Goal: Information Seeking & Learning: Learn about a topic

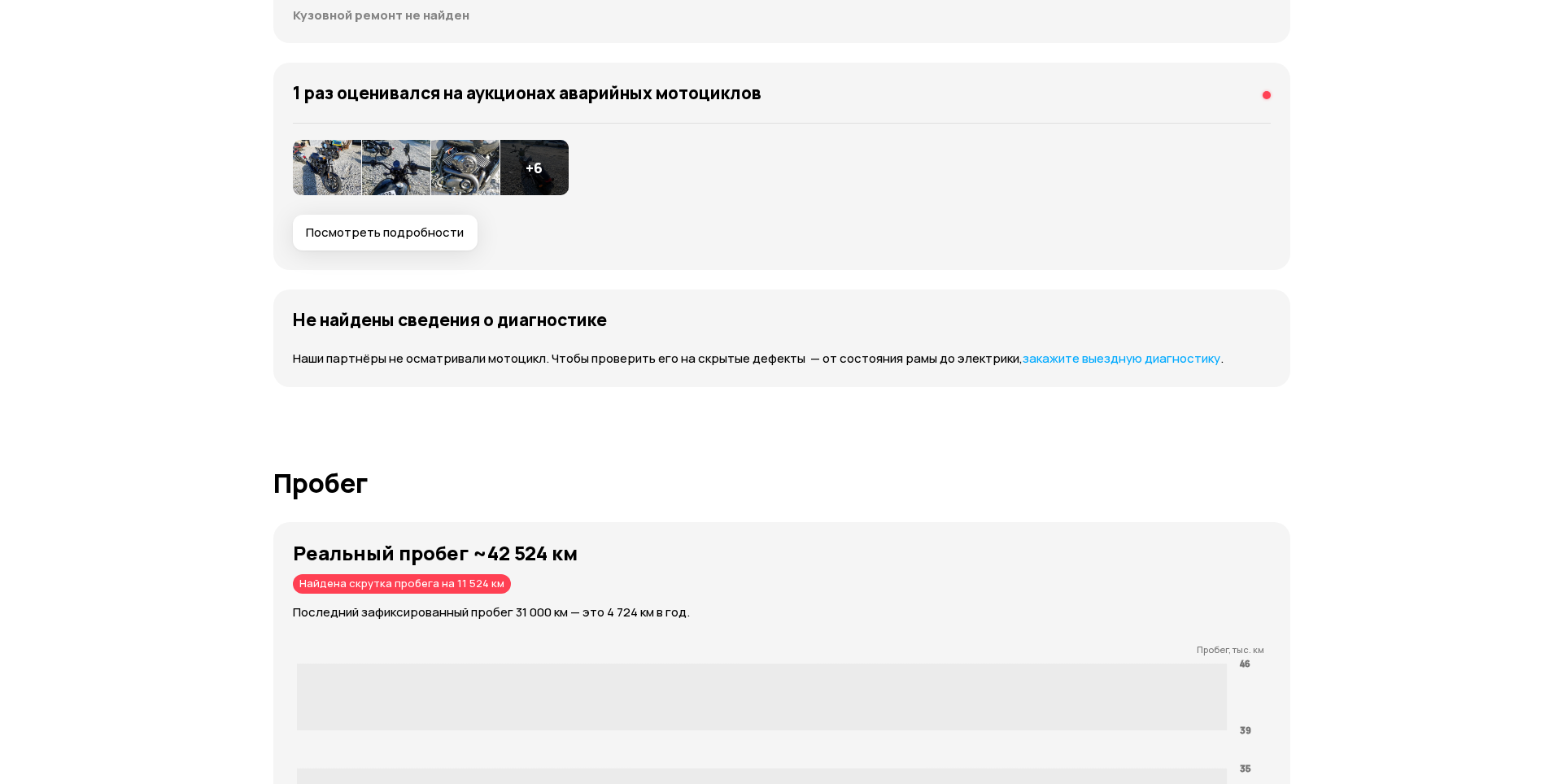
scroll to position [1788, 0]
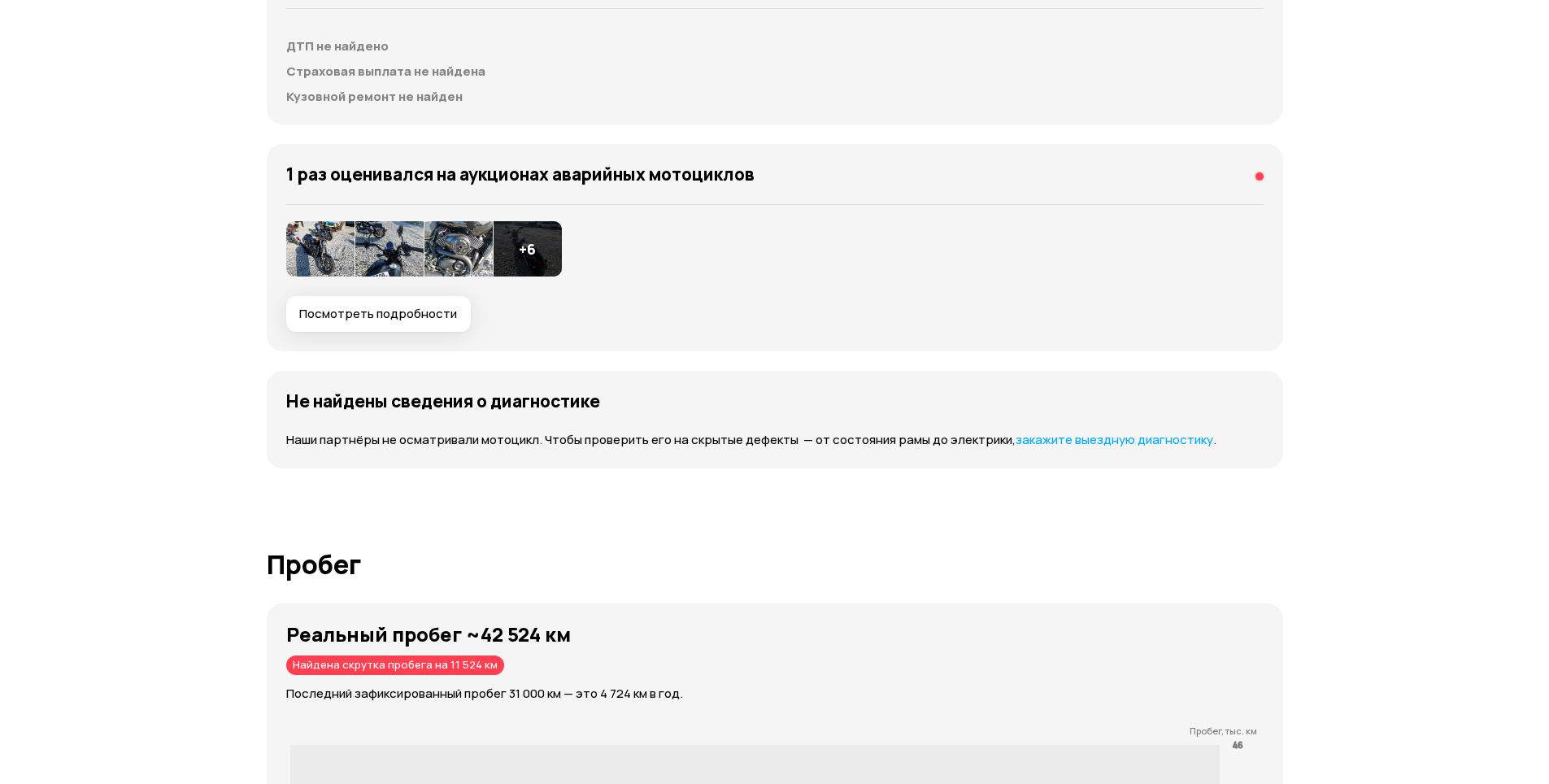
click at [312, 264] on img at bounding box center [320, 248] width 69 height 55
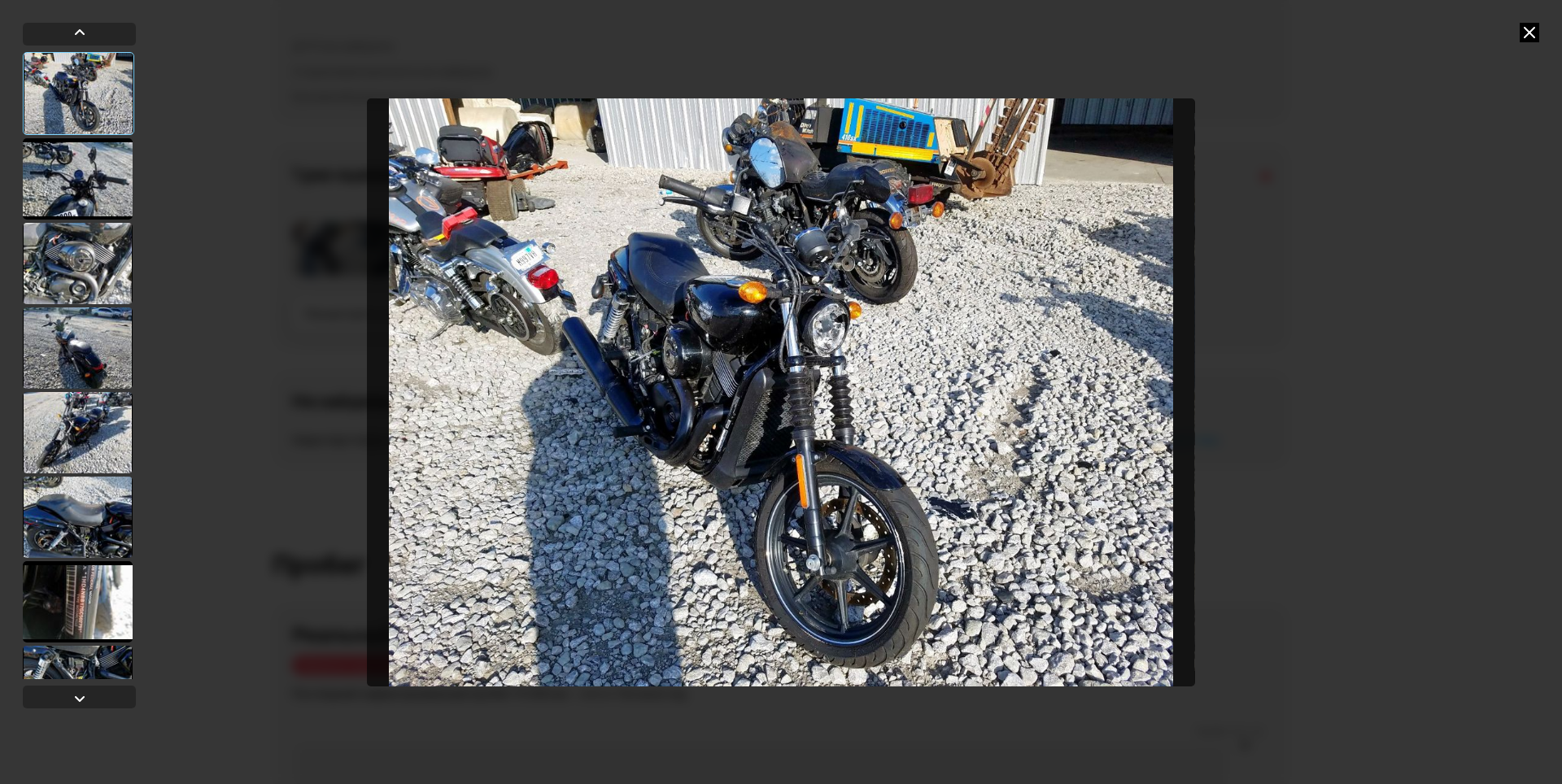
click at [747, 334] on img "Go to Slide 1" at bounding box center [781, 392] width 828 height 588
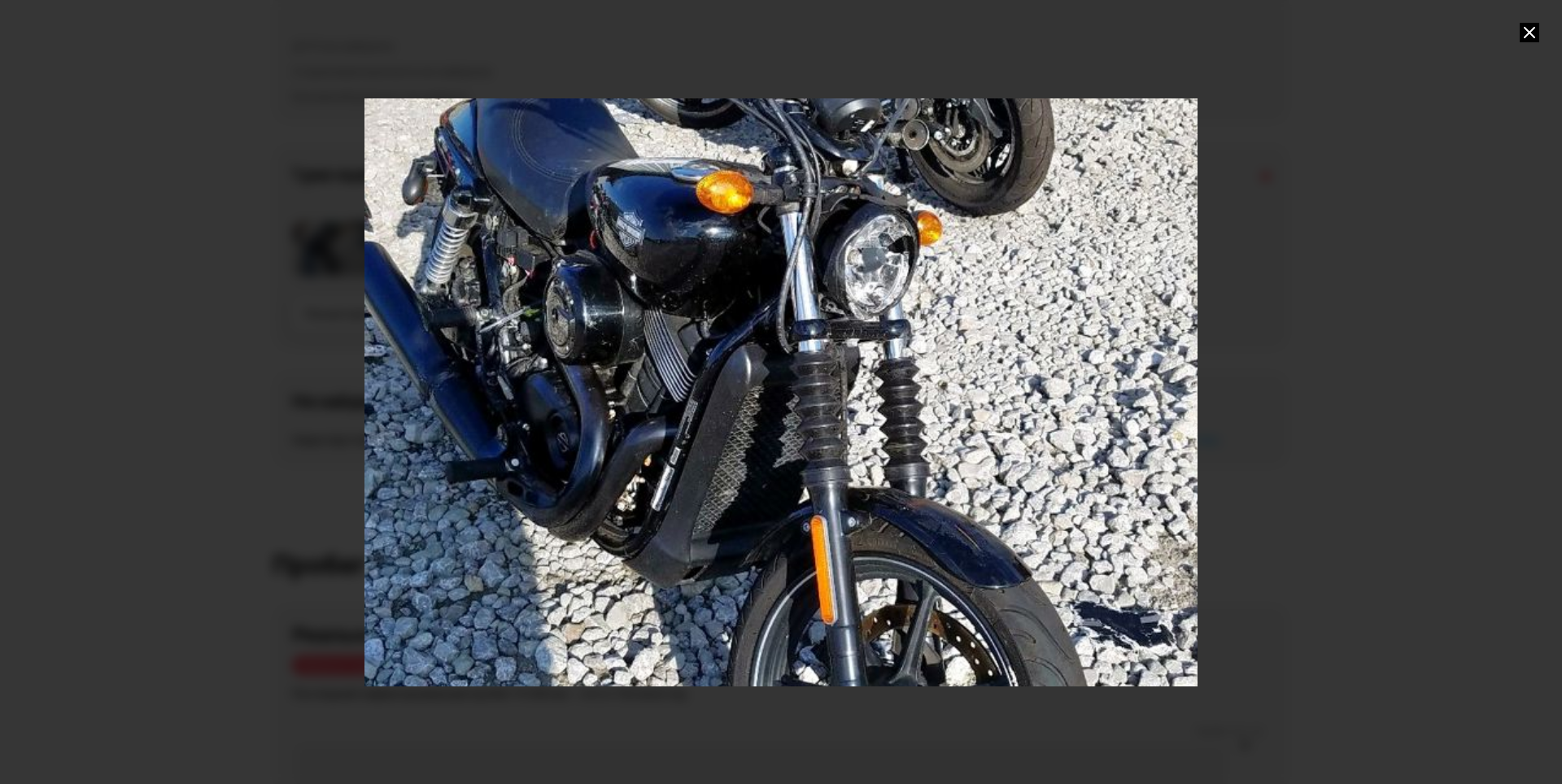
click at [1057, 447] on div "Go to Slide 1" at bounding box center [781, 392] width 1666 height 1176
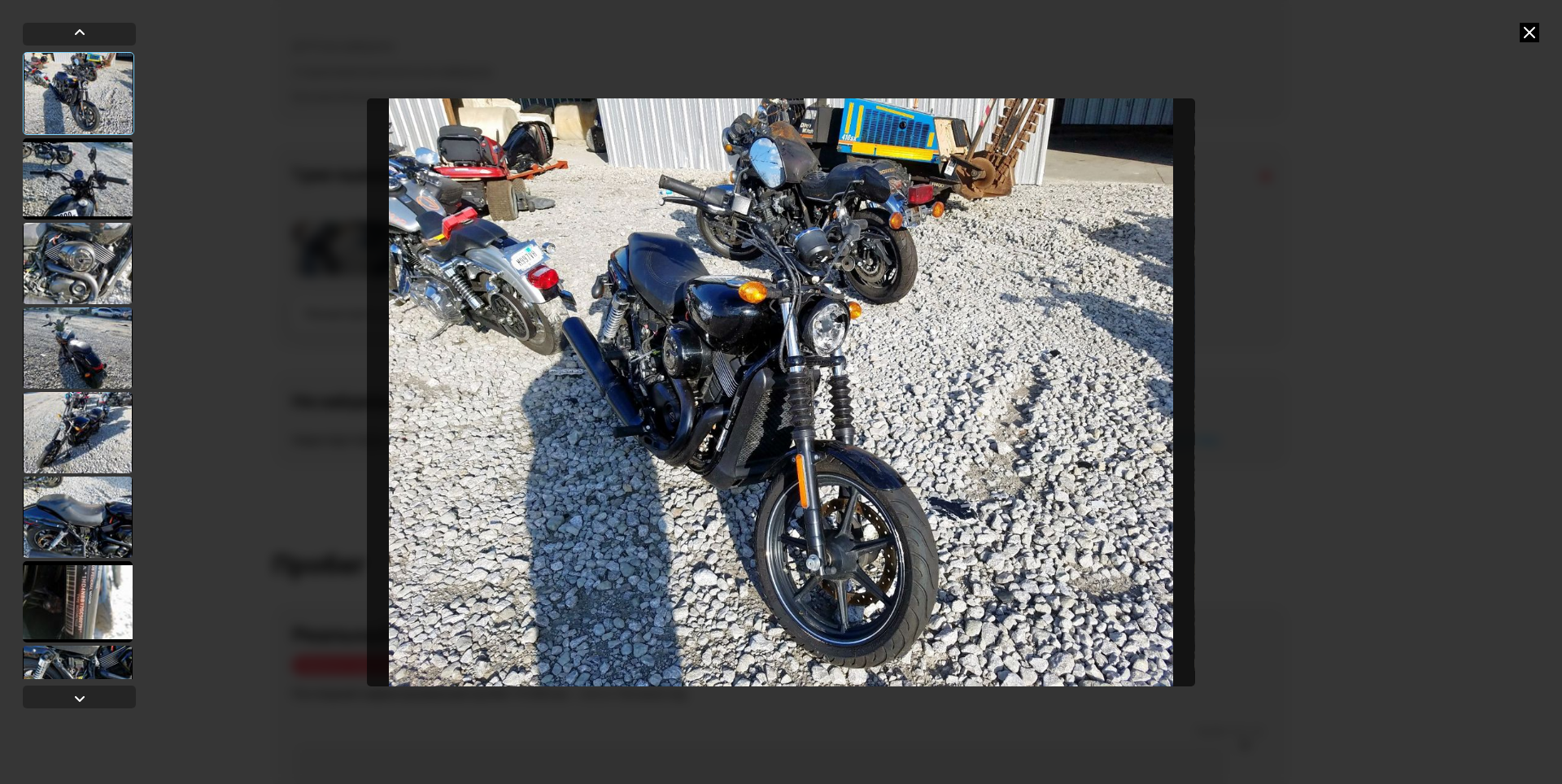
click at [659, 293] on img "Go to Slide 1" at bounding box center [781, 392] width 828 height 588
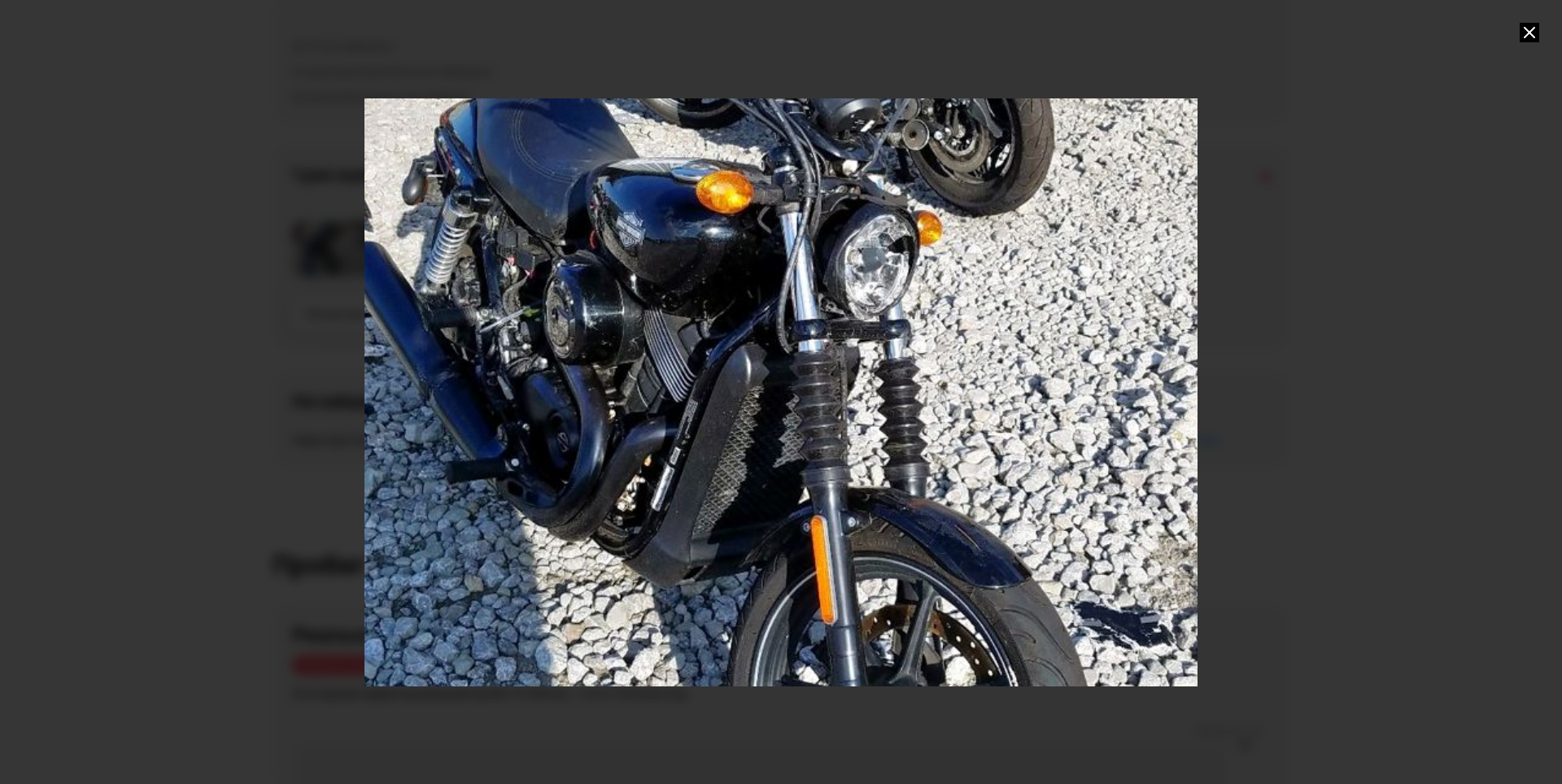
click at [659, 293] on div "Go to Slide 1" at bounding box center [781, 392] width 1666 height 1176
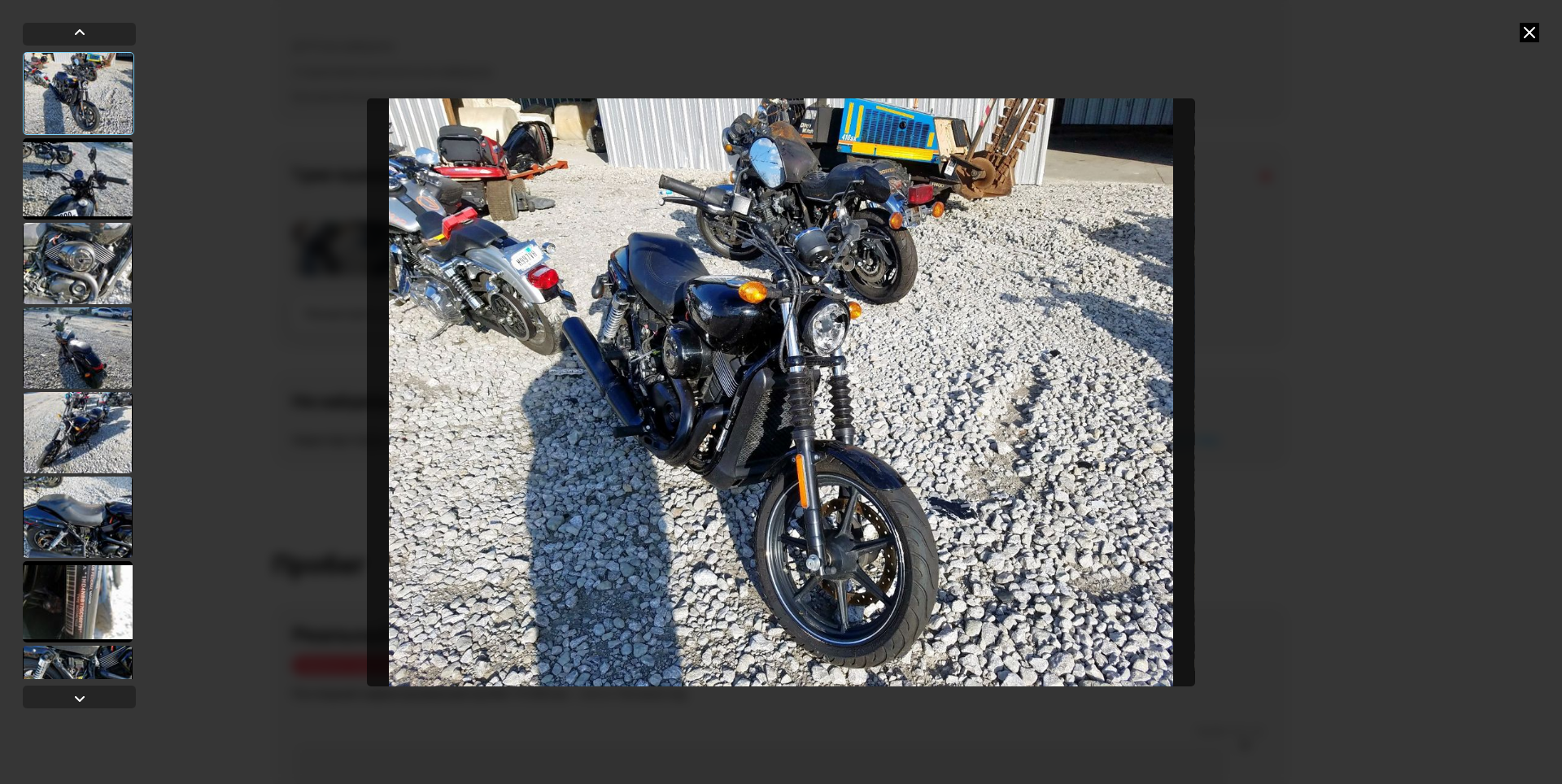
click at [86, 174] on div at bounding box center [78, 179] width 110 height 81
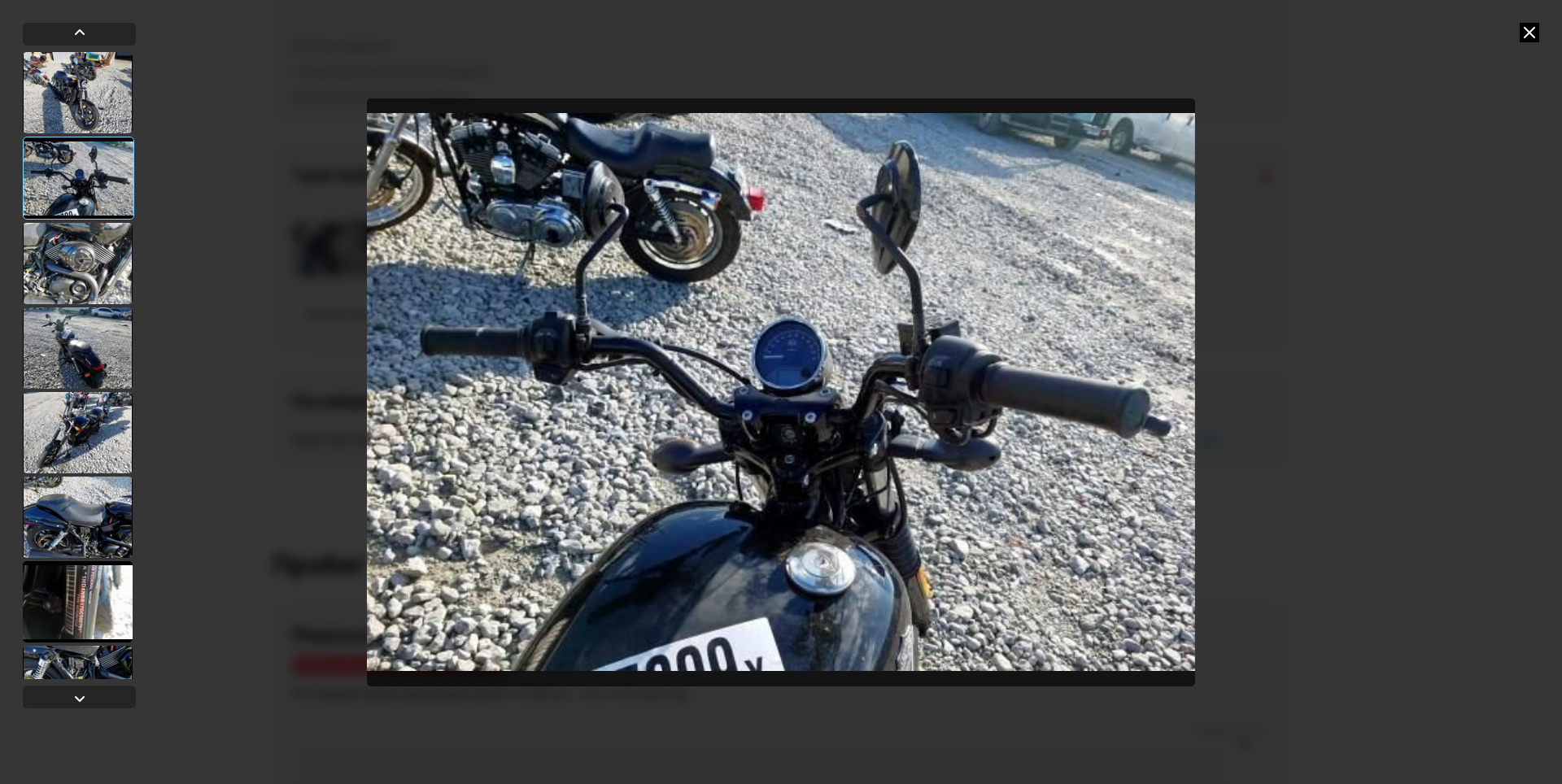
click at [104, 254] on div at bounding box center [78, 264] width 110 height 81
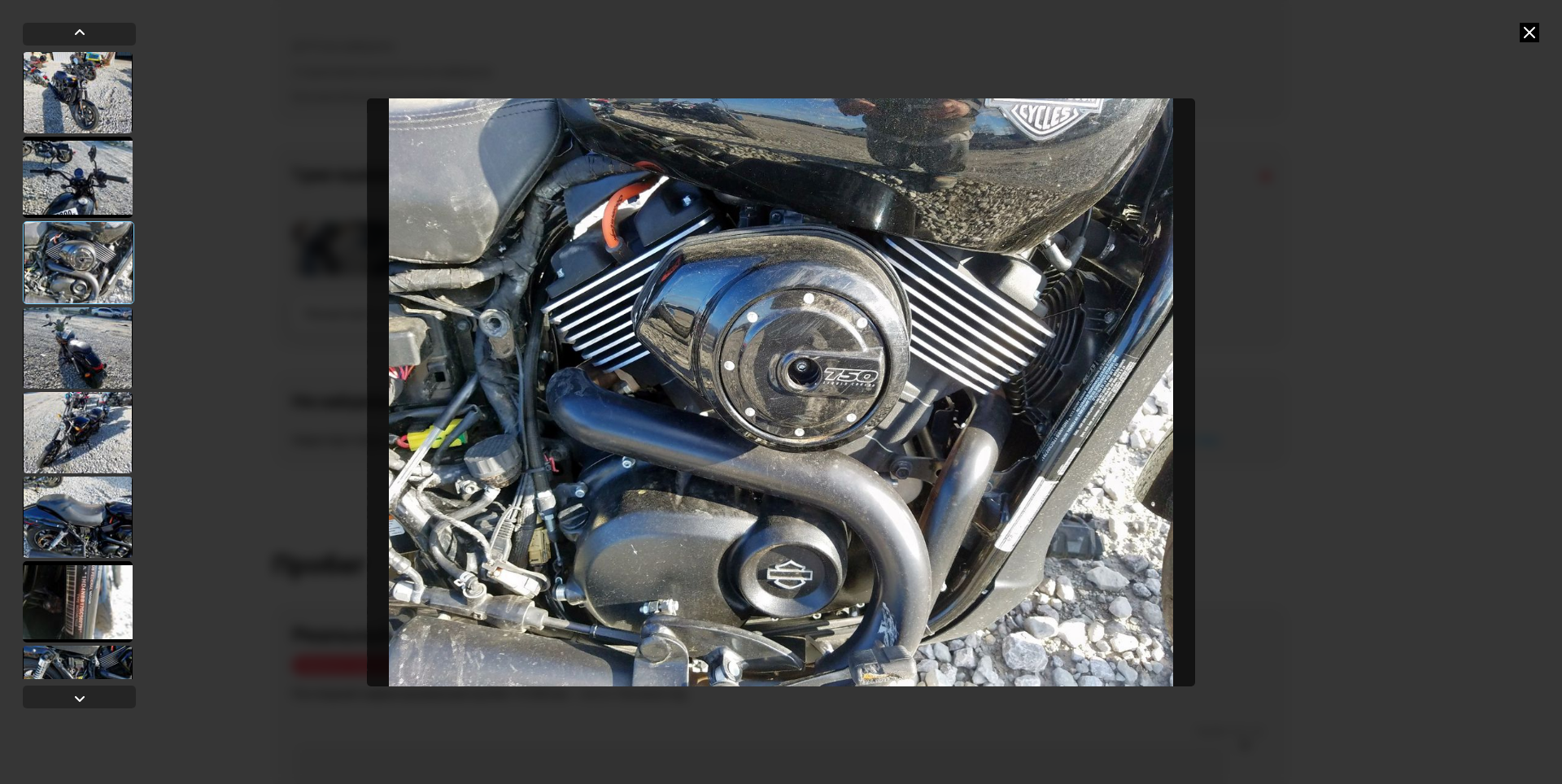
click at [854, 351] on img "Go to Slide 3" at bounding box center [781, 392] width 828 height 588
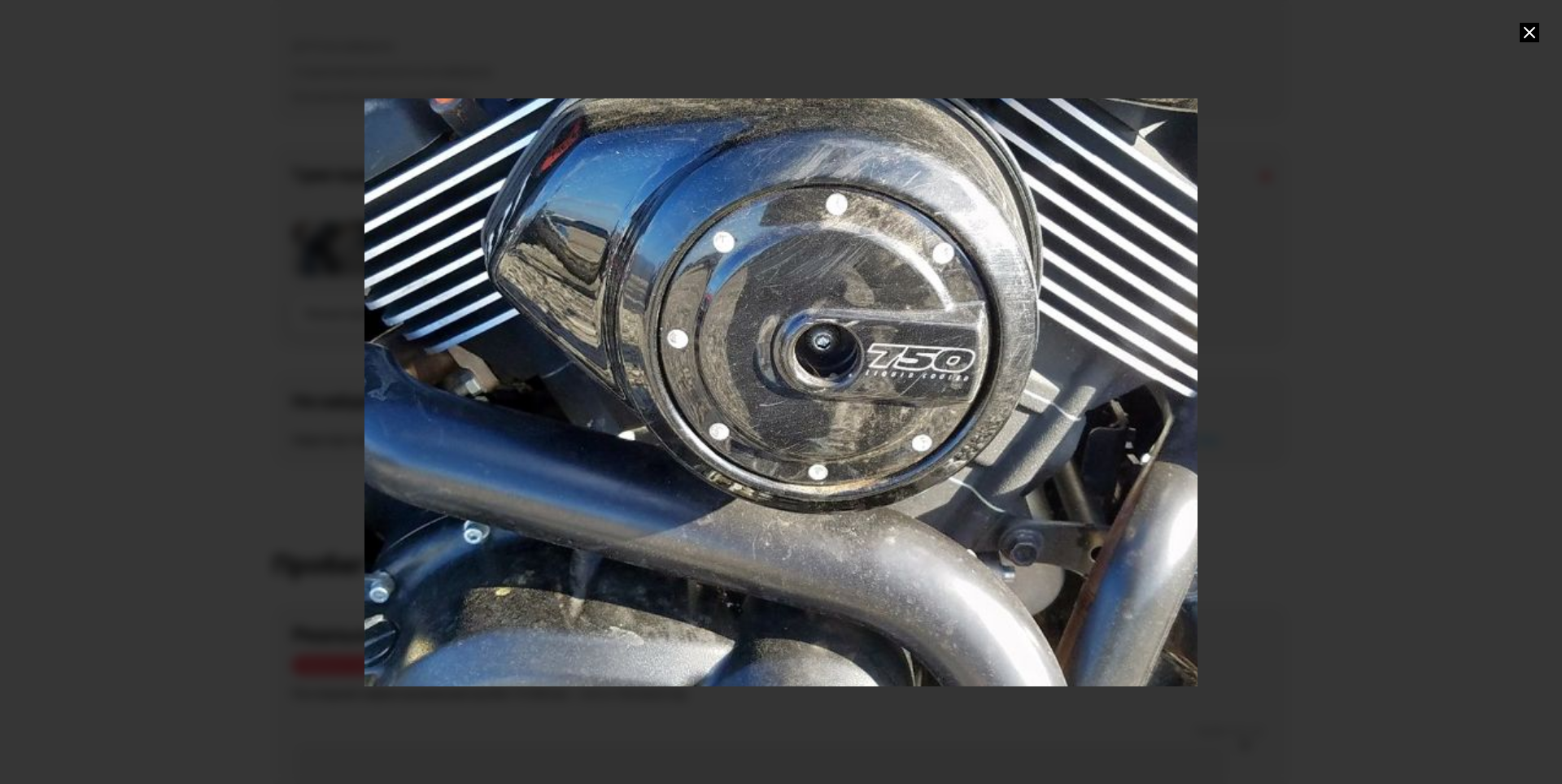
click at [854, 351] on div "Go to Slide 3" at bounding box center [781, 392] width 1666 height 1176
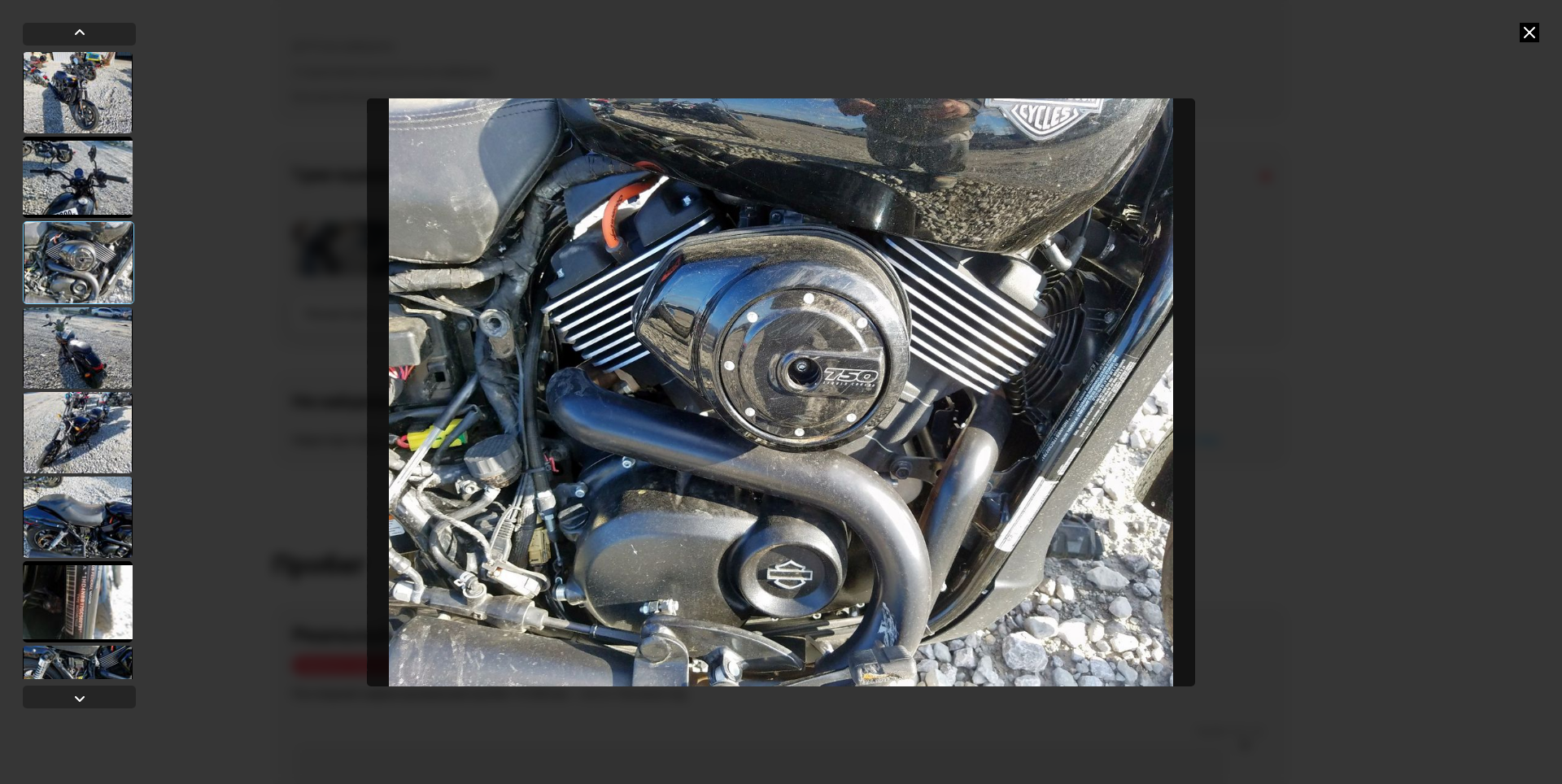
click at [94, 332] on div at bounding box center [78, 348] width 110 height 81
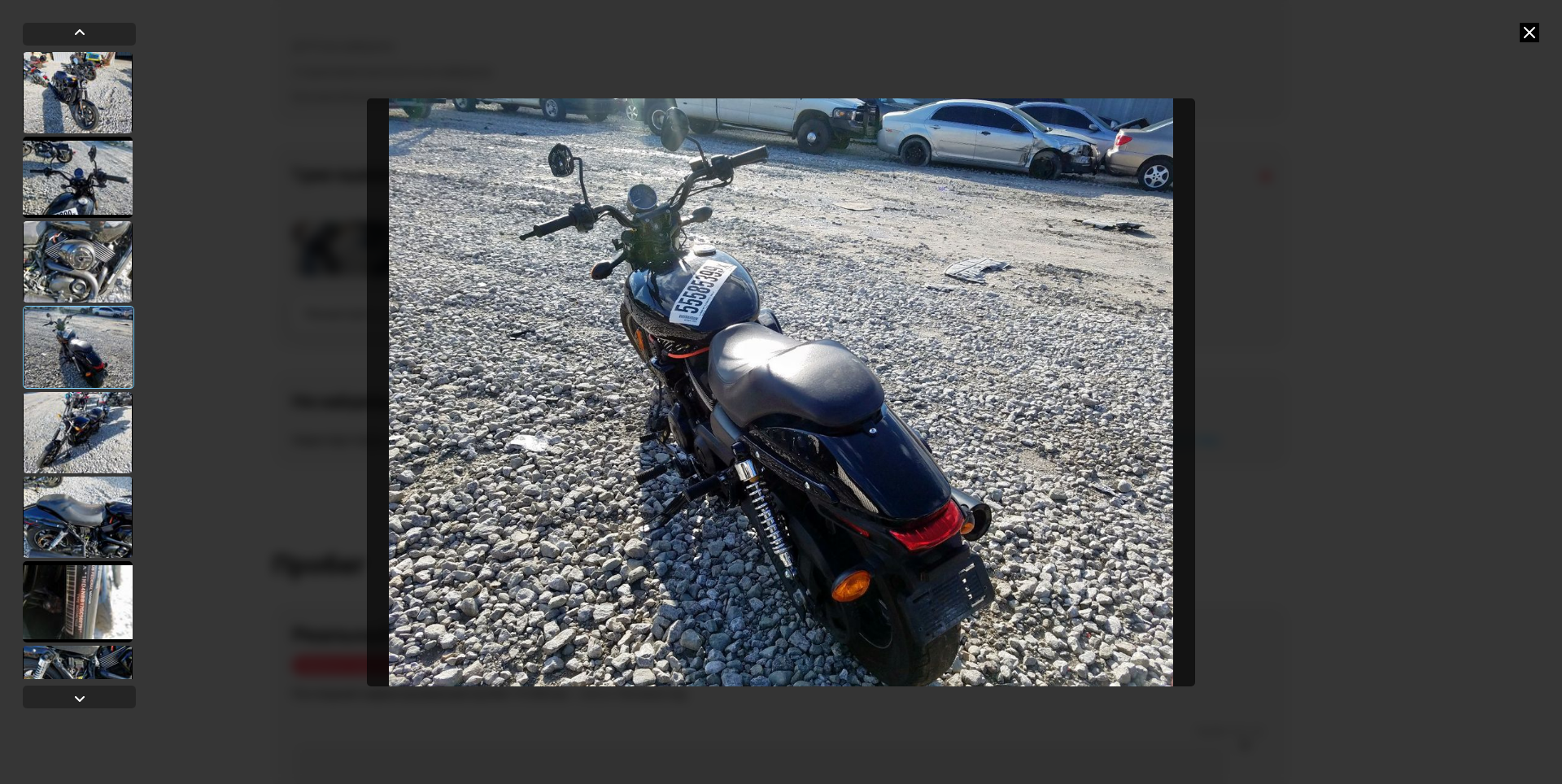
click at [750, 480] on img "Go to Slide 4" at bounding box center [781, 392] width 828 height 588
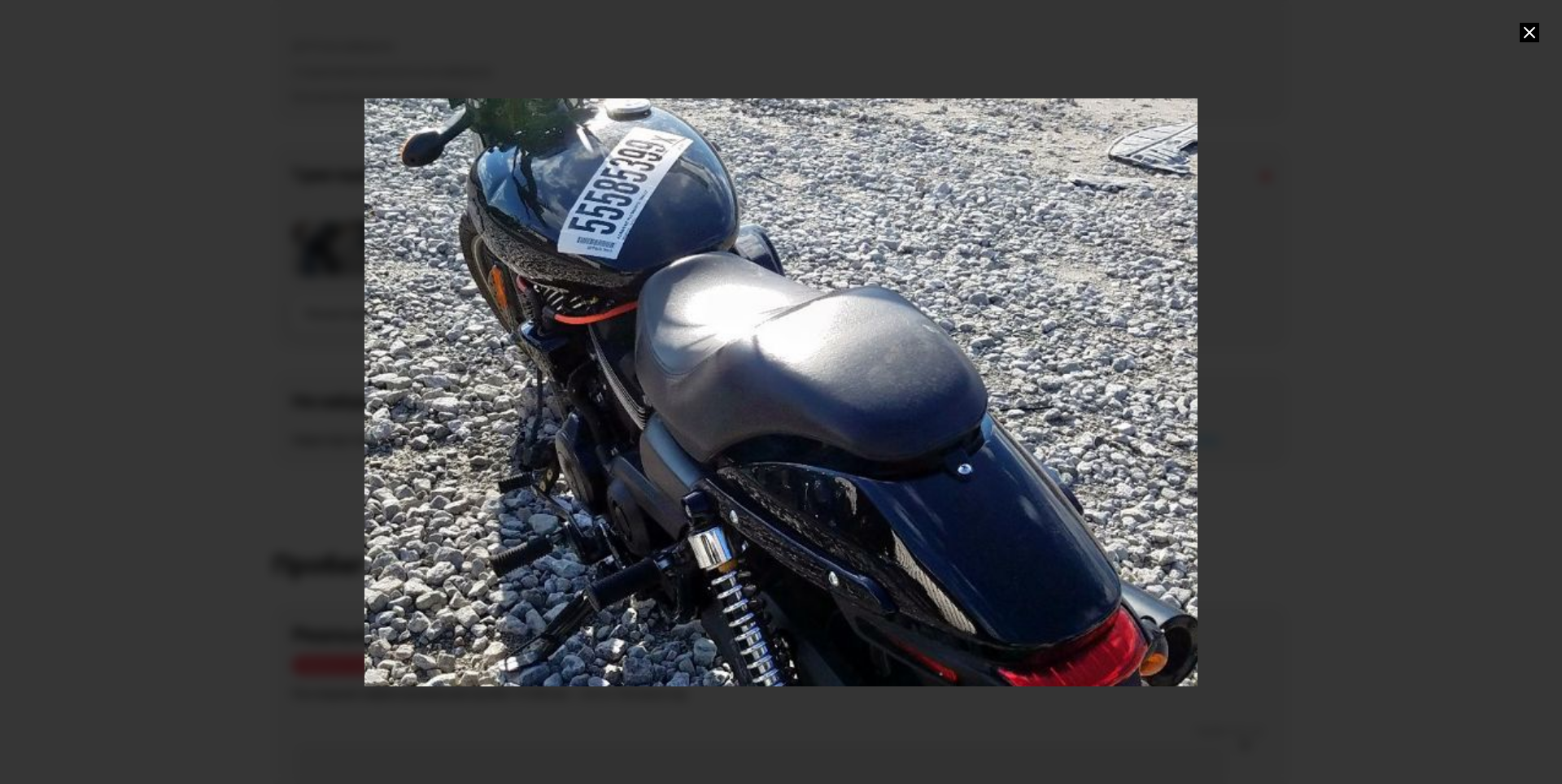
click at [750, 480] on div "Go to Slide 4" at bounding box center [781, 392] width 1666 height 1176
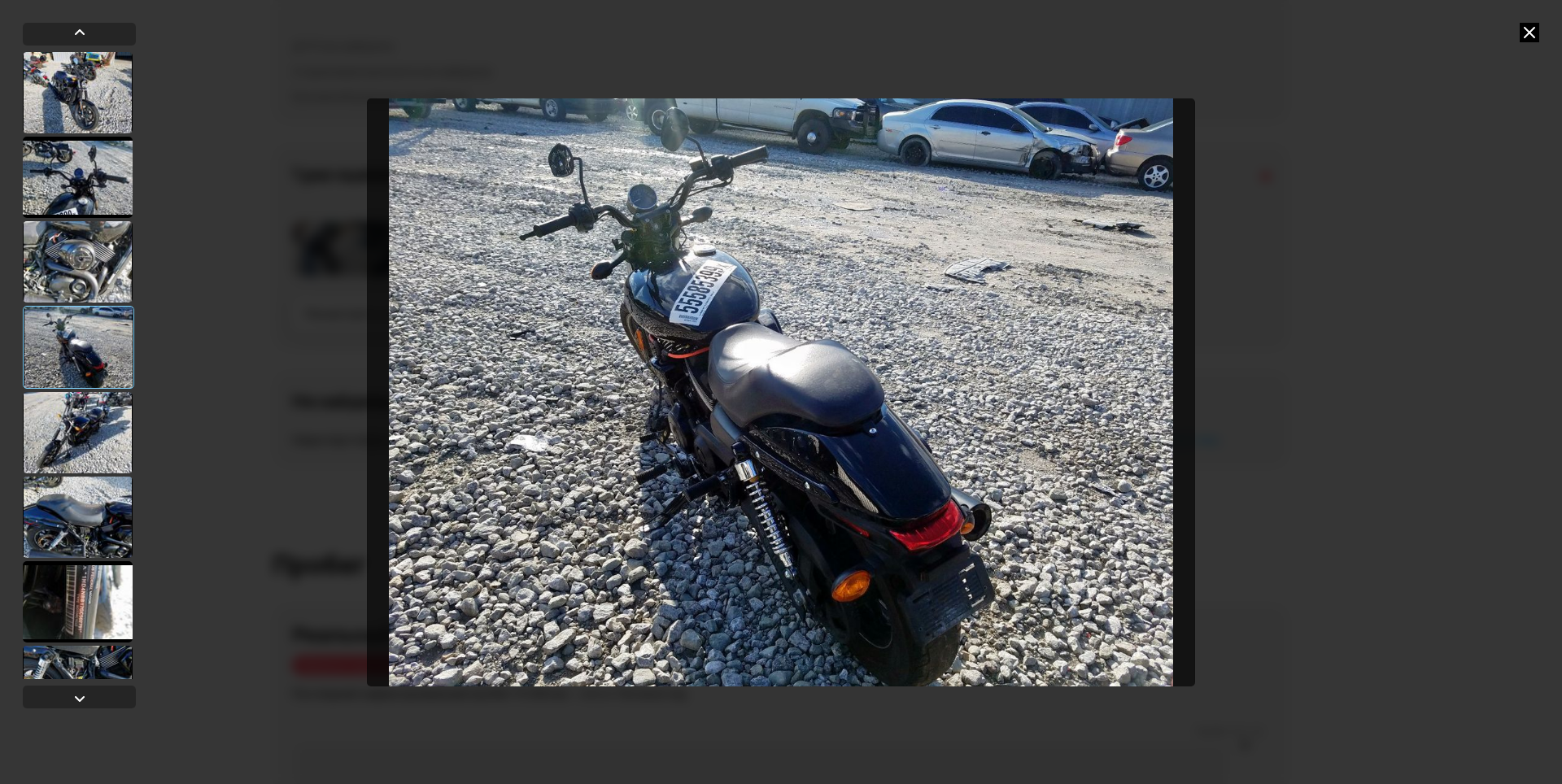
click at [103, 431] on div at bounding box center [78, 432] width 110 height 81
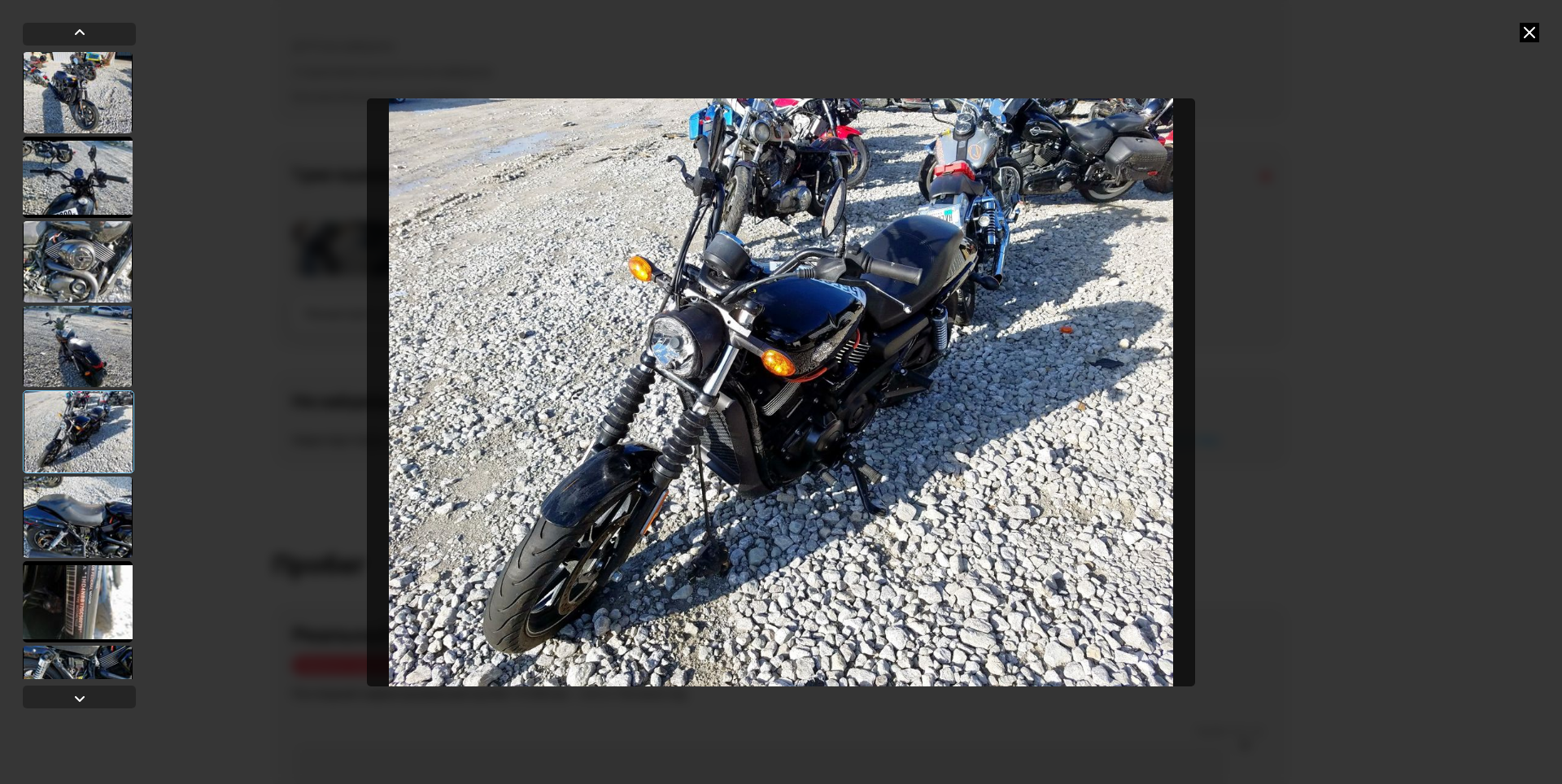
click at [691, 420] on img "Go to Slide 5" at bounding box center [781, 392] width 828 height 588
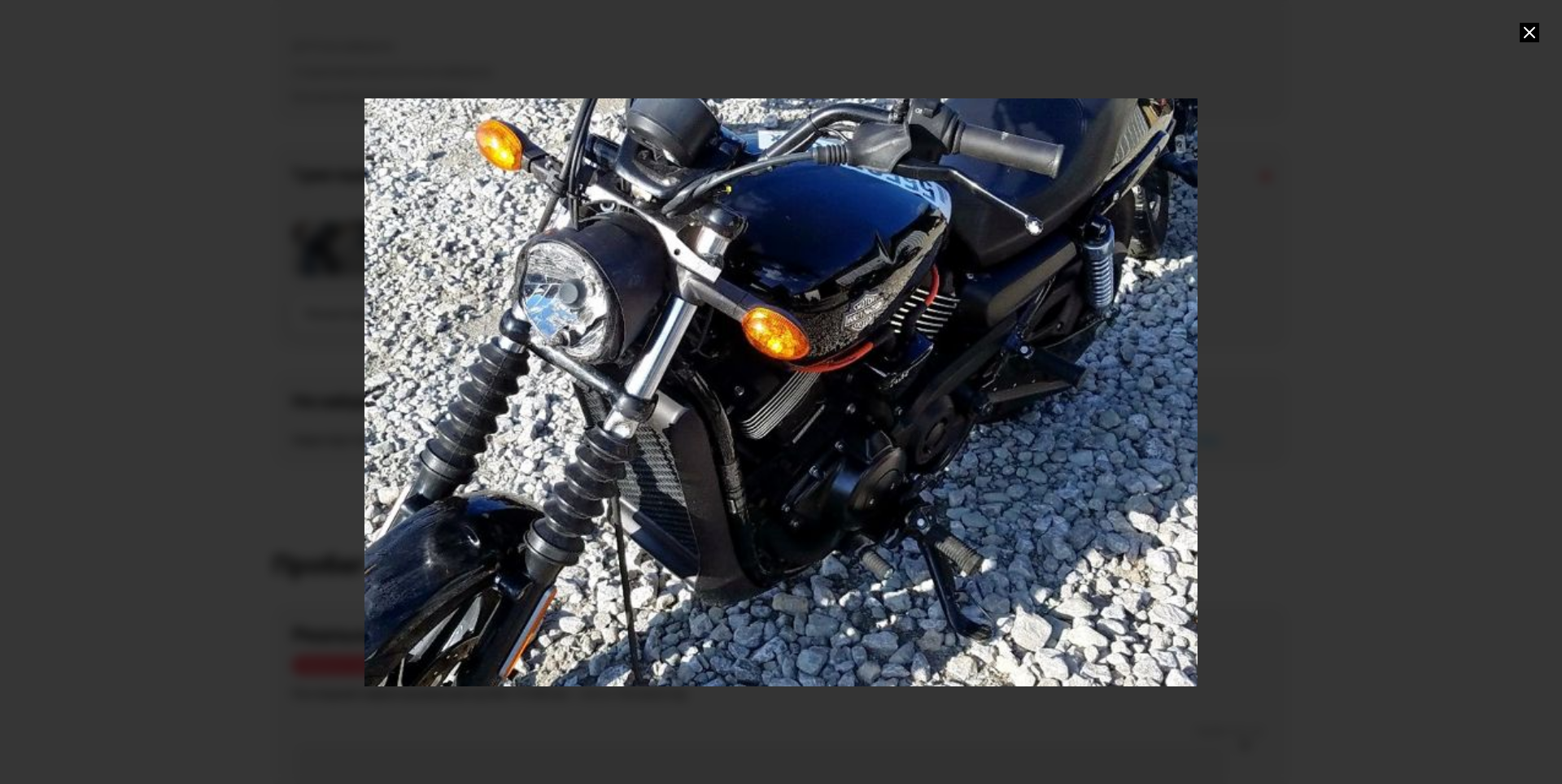
click at [696, 428] on div "Go to Slide 5" at bounding box center [781, 392] width 1666 height 1176
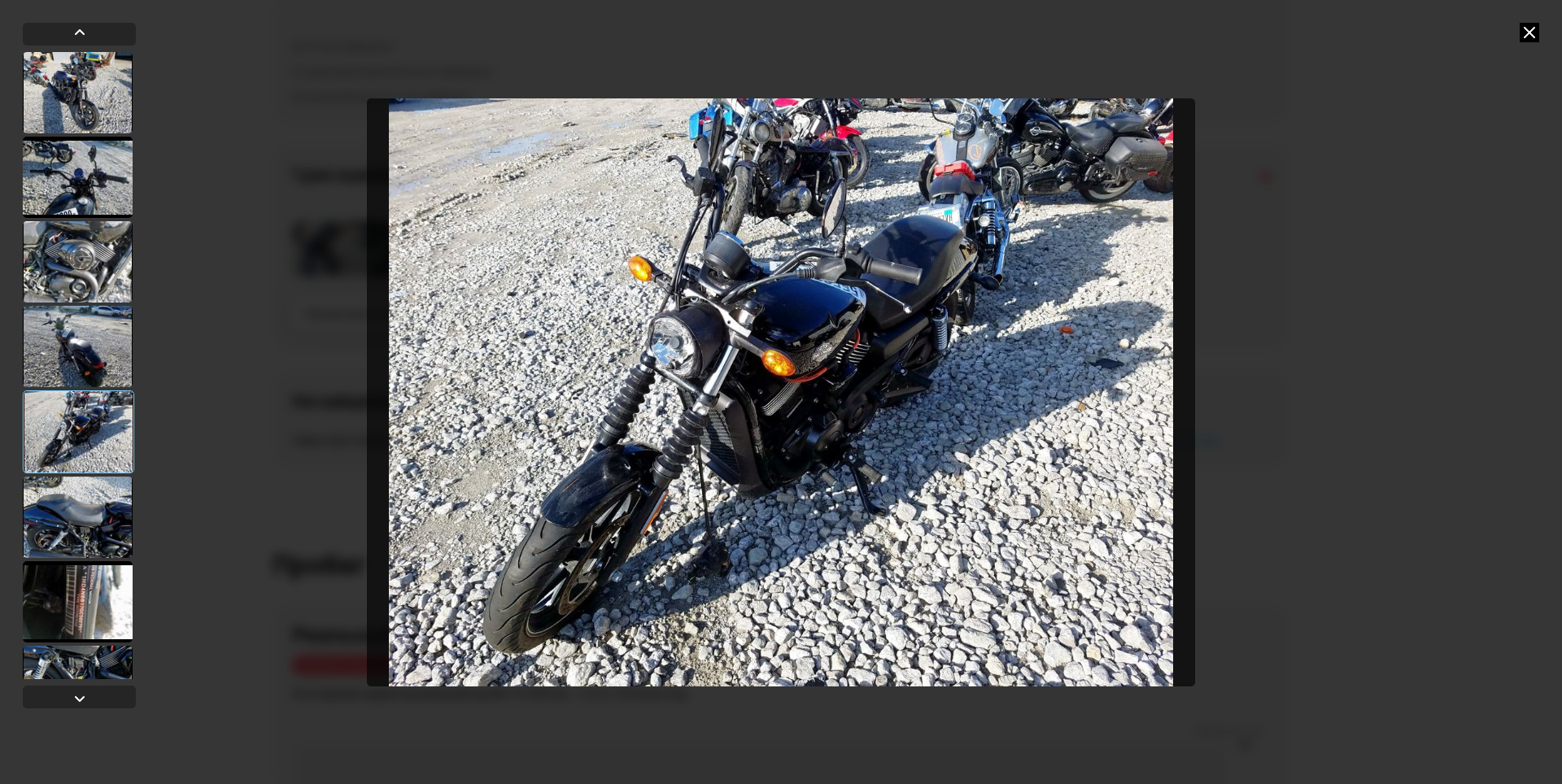
click at [902, 260] on img "Go to Slide 5" at bounding box center [781, 392] width 828 height 588
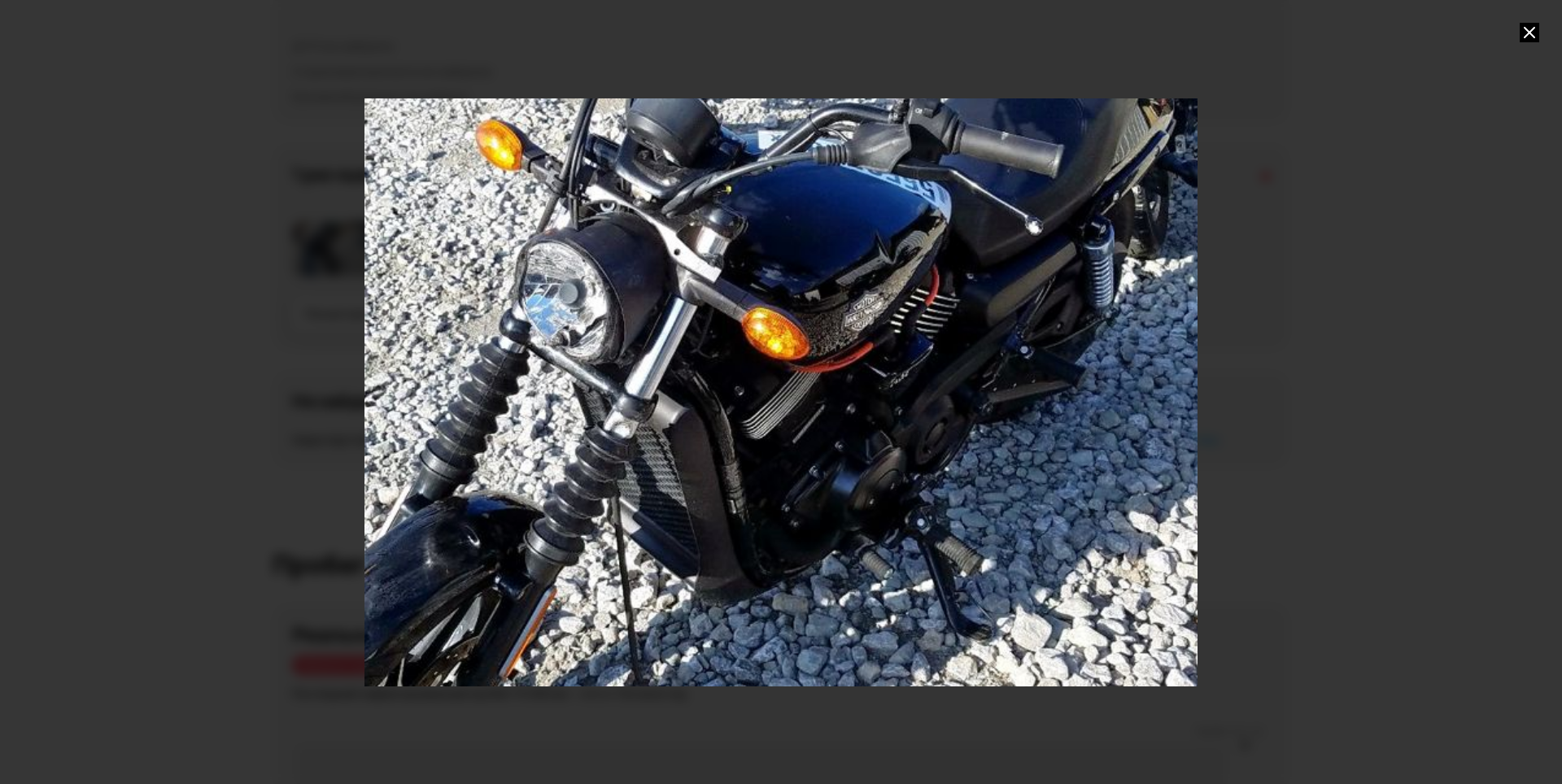
click at [902, 260] on div "Go to Slide 5" at bounding box center [781, 392] width 1666 height 1176
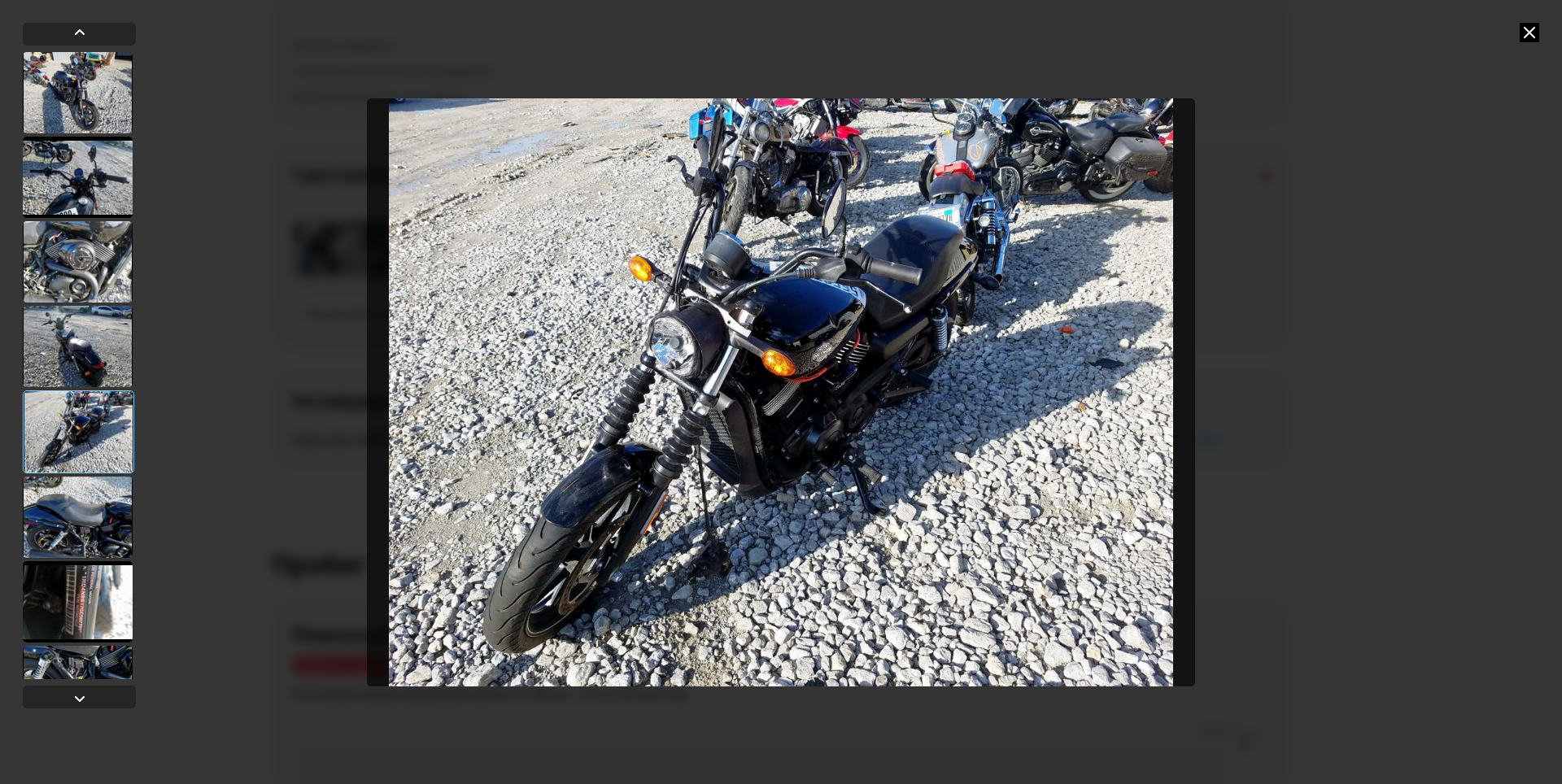
click at [728, 420] on img "Go to Slide 5" at bounding box center [781, 392] width 828 height 588
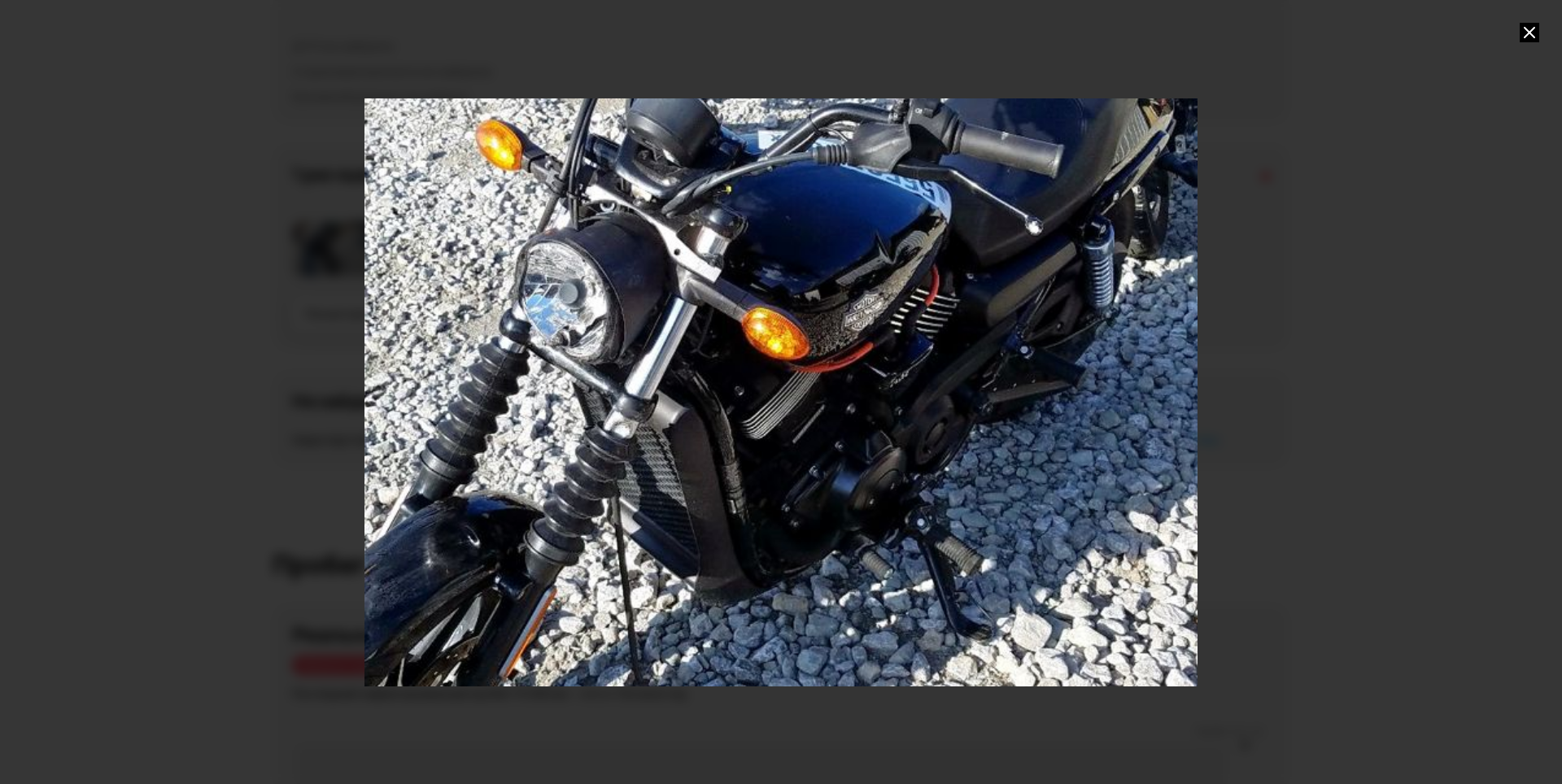
click at [630, 629] on div "Go to Slide 5" at bounding box center [781, 392] width 1666 height 1176
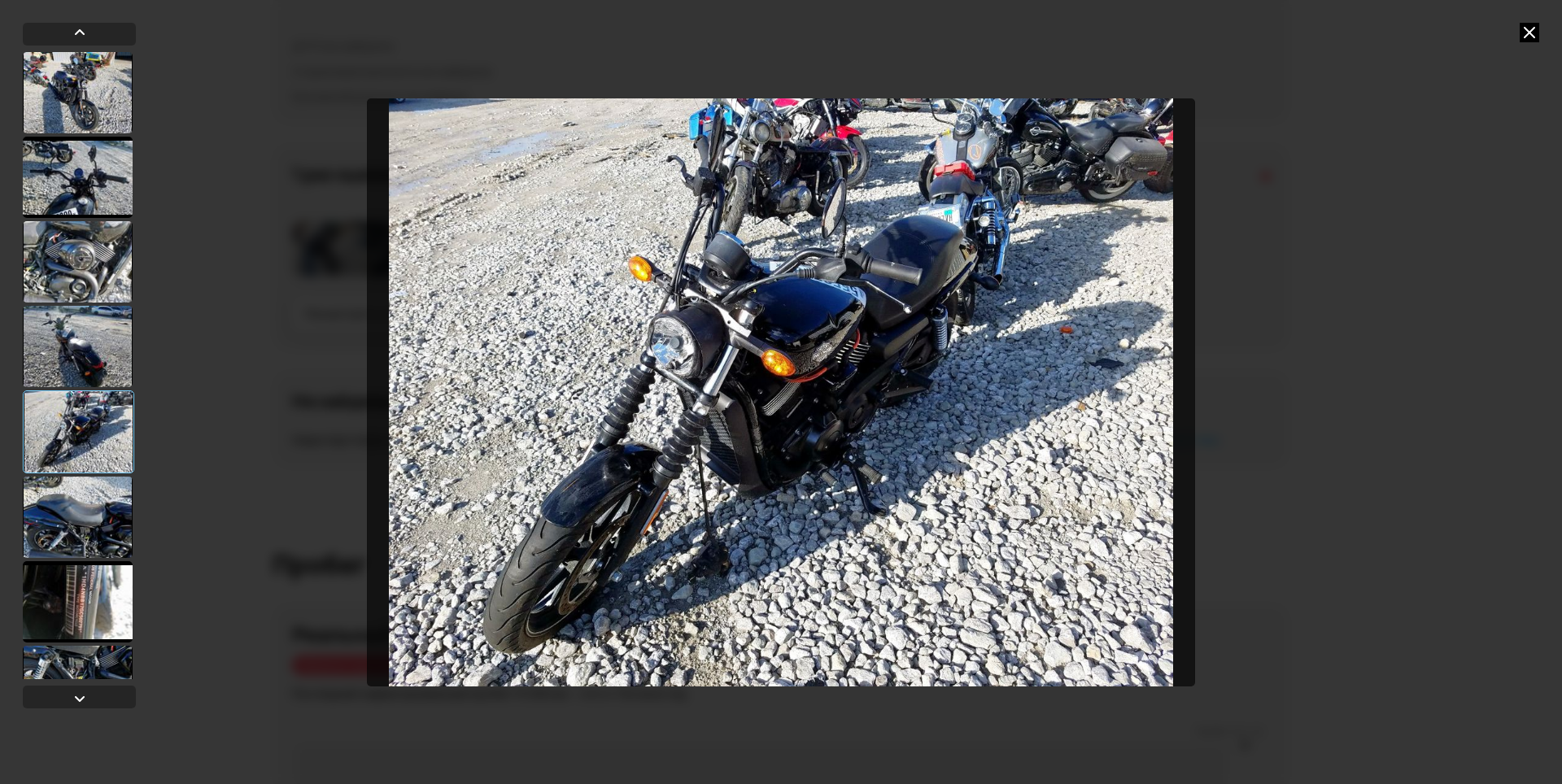
click at [722, 572] on img "Go to Slide 5" at bounding box center [781, 392] width 828 height 588
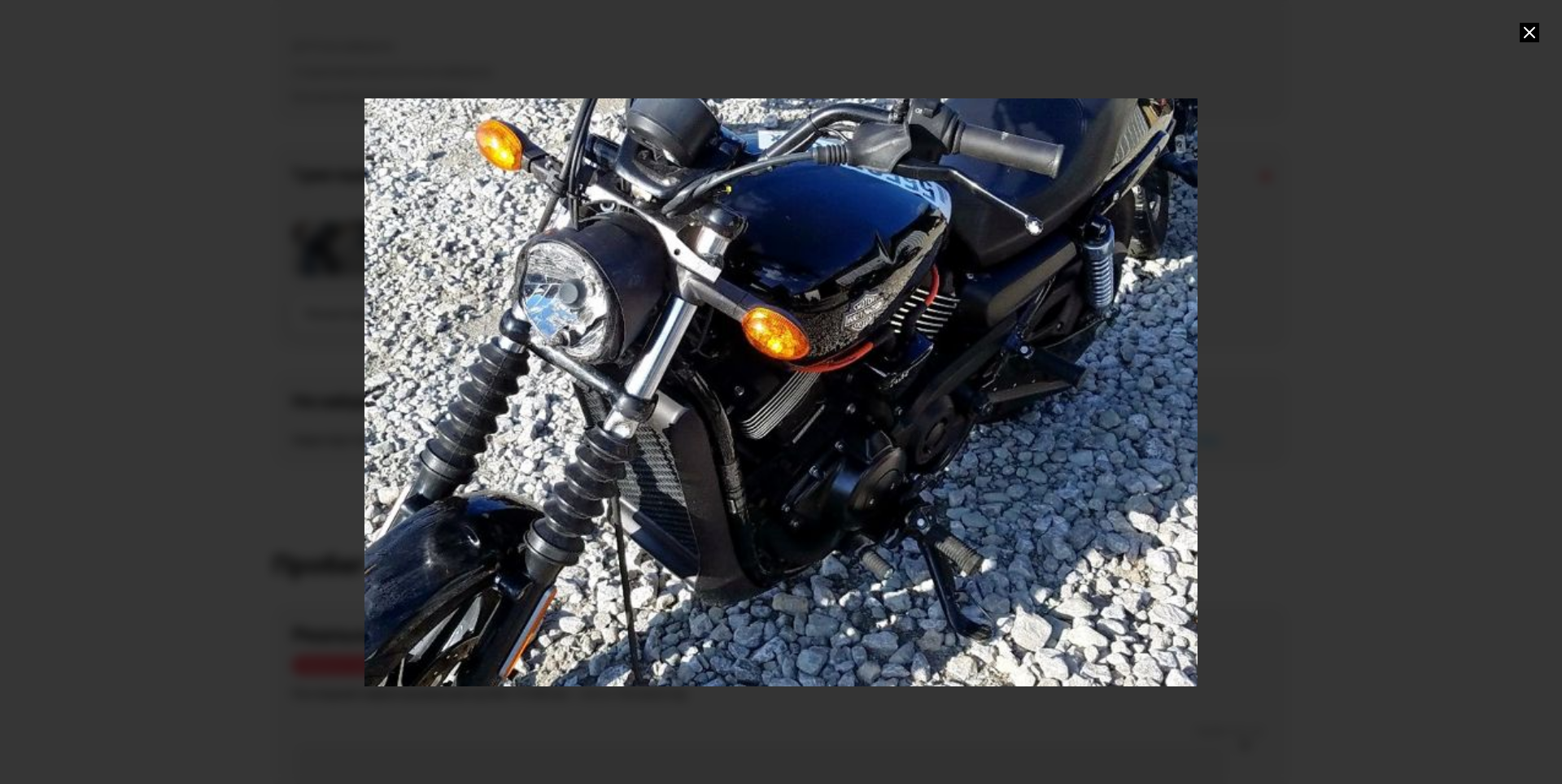
click at [722, 572] on div "Go to Slide 5" at bounding box center [781, 392] width 1666 height 1176
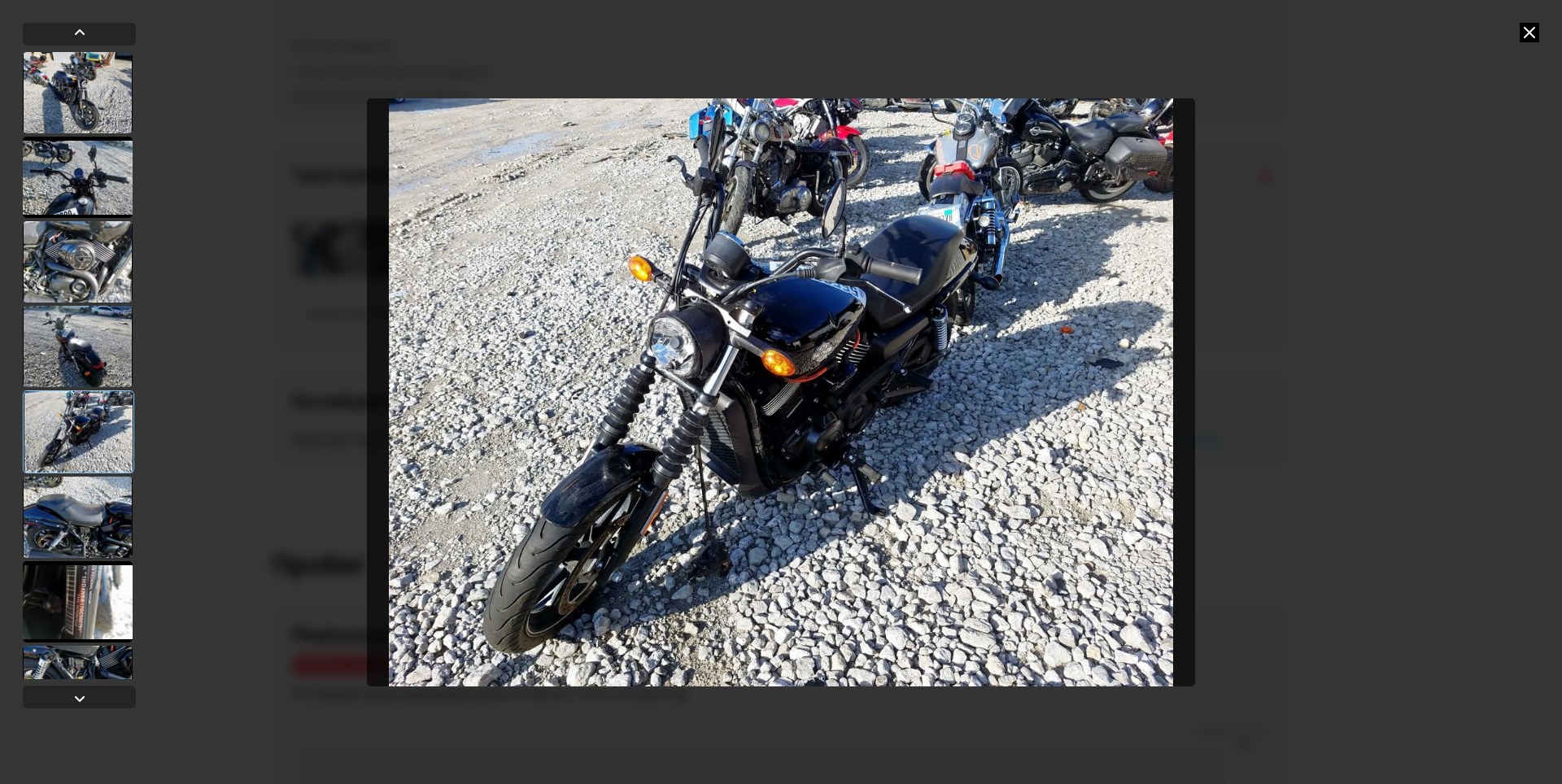
click at [815, 297] on img "Go to Slide 5" at bounding box center [781, 392] width 828 height 588
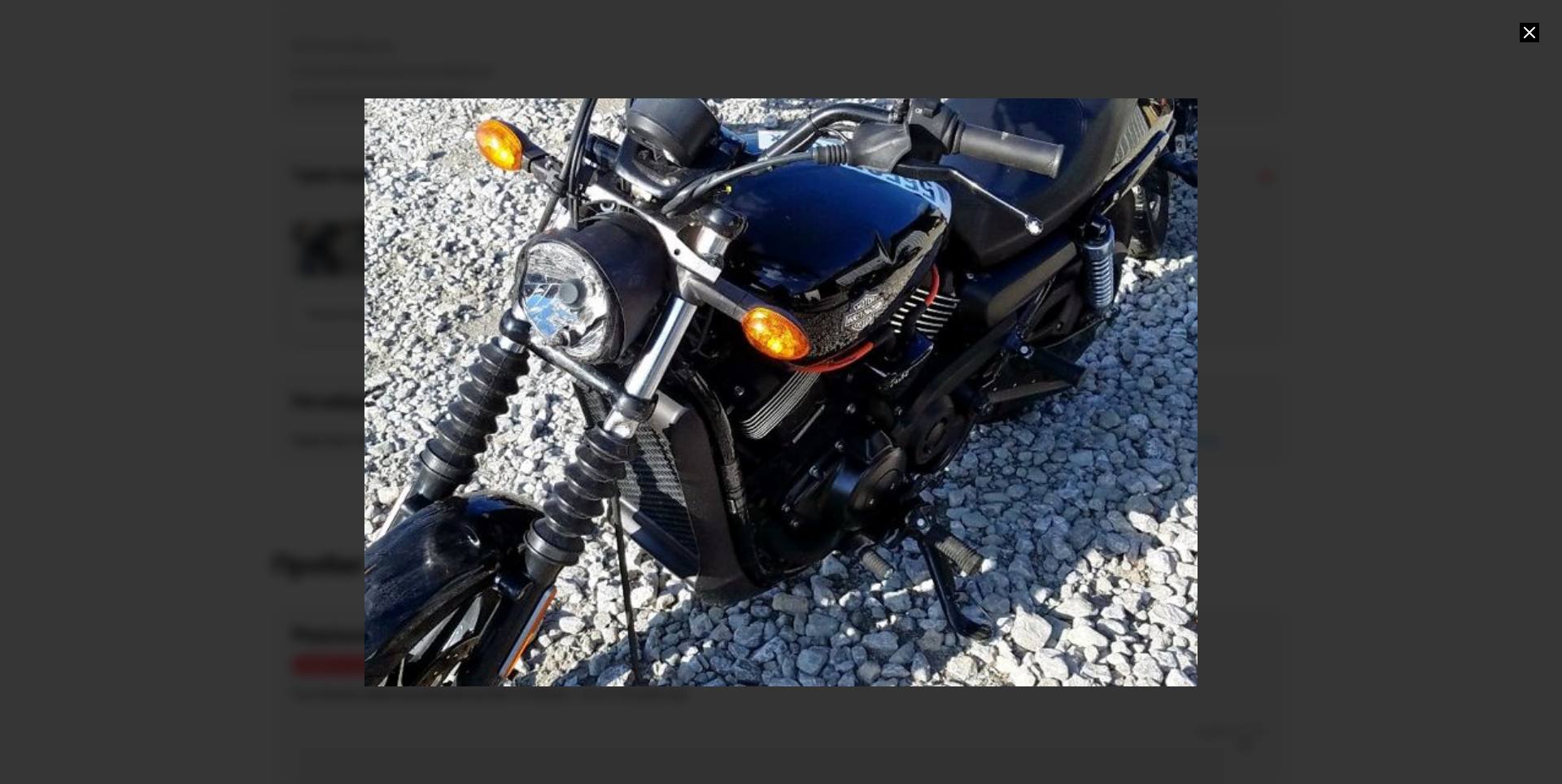
click at [815, 297] on div "Go to Slide 5" at bounding box center [781, 392] width 1666 height 1176
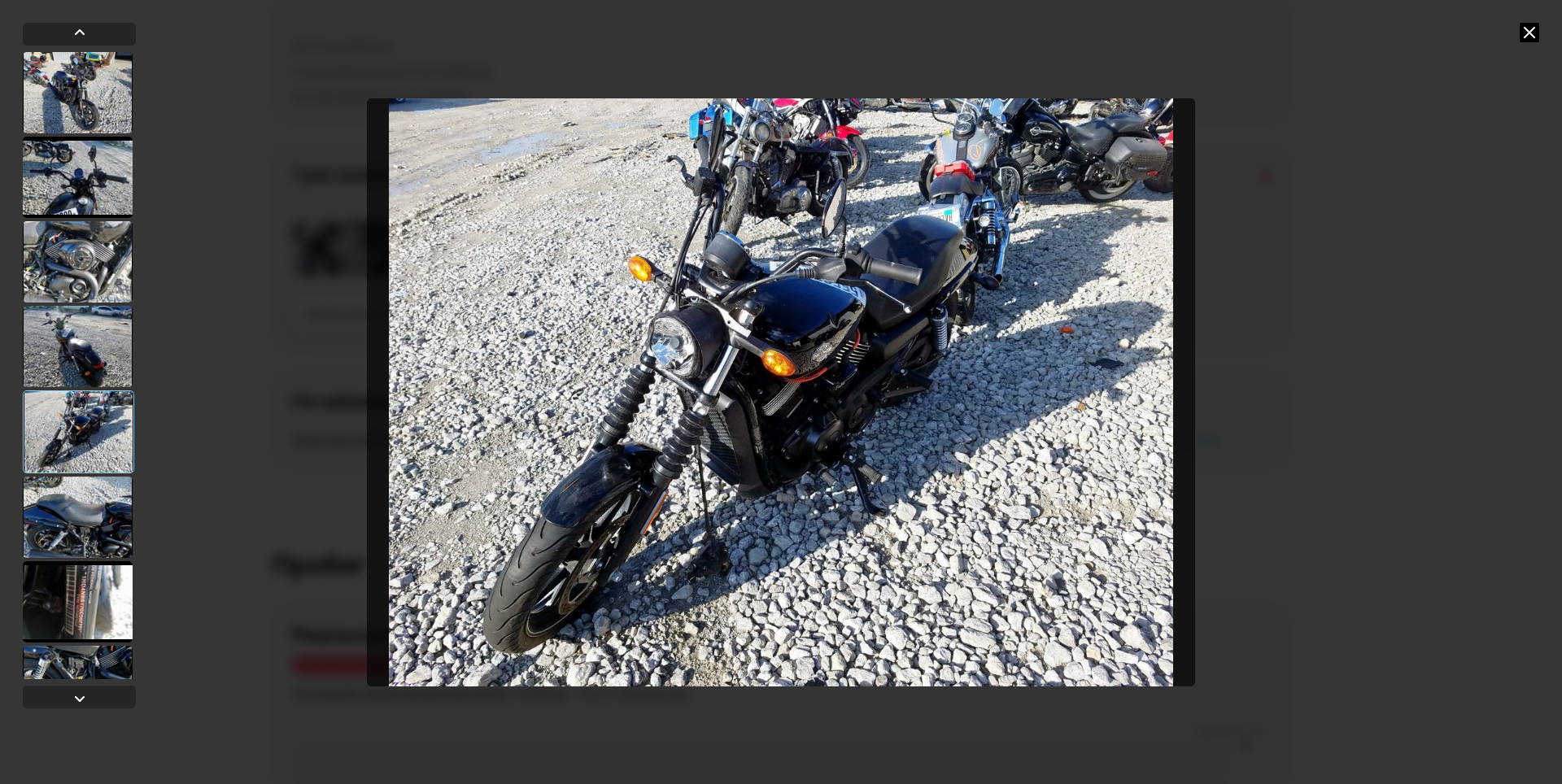
click at [100, 499] on div at bounding box center [78, 517] width 110 height 81
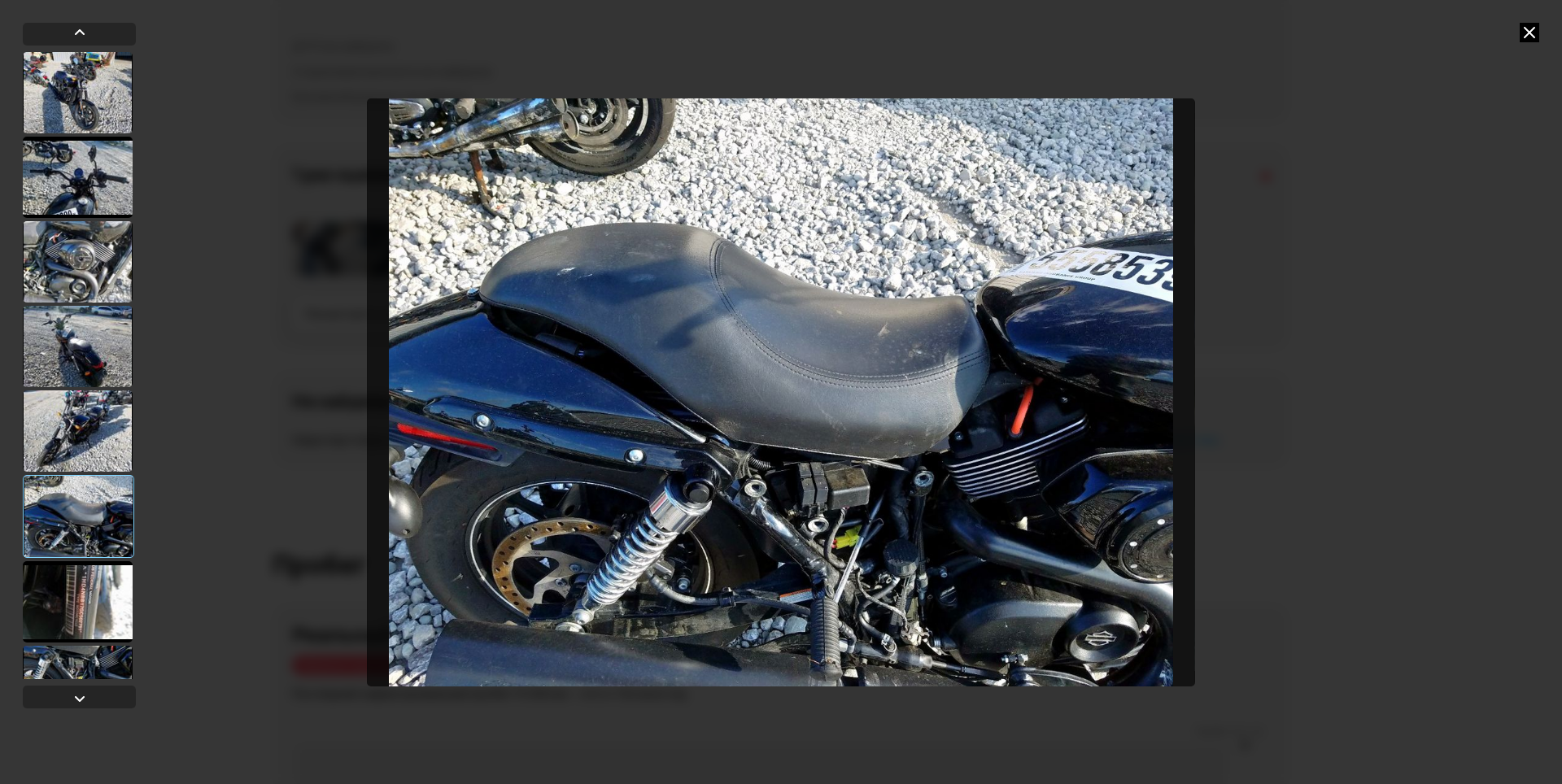
click at [865, 370] on img "Go to Slide 6" at bounding box center [781, 392] width 828 height 588
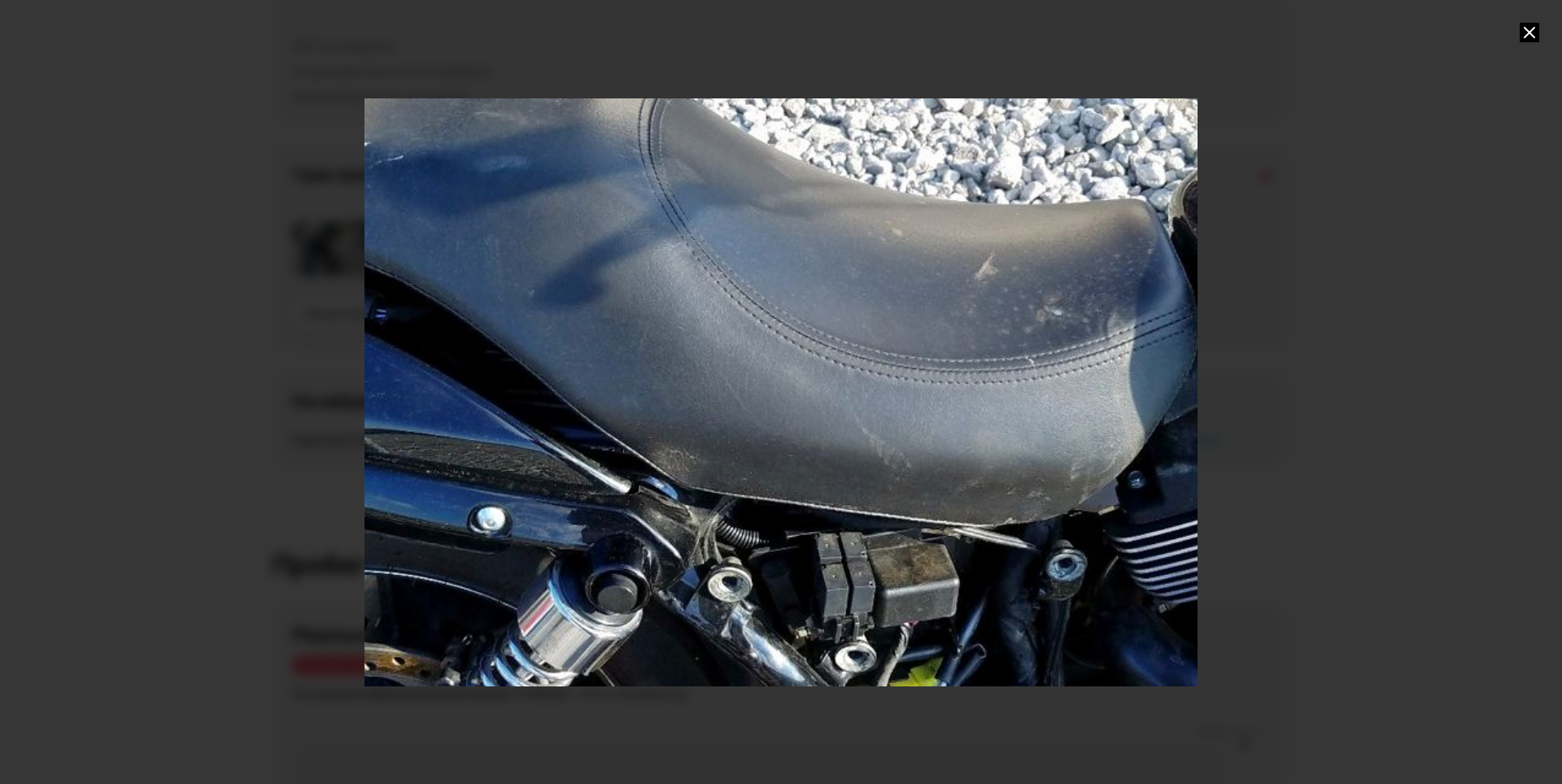
click at [993, 370] on div "Go to Slide 6" at bounding box center [781, 392] width 1666 height 1176
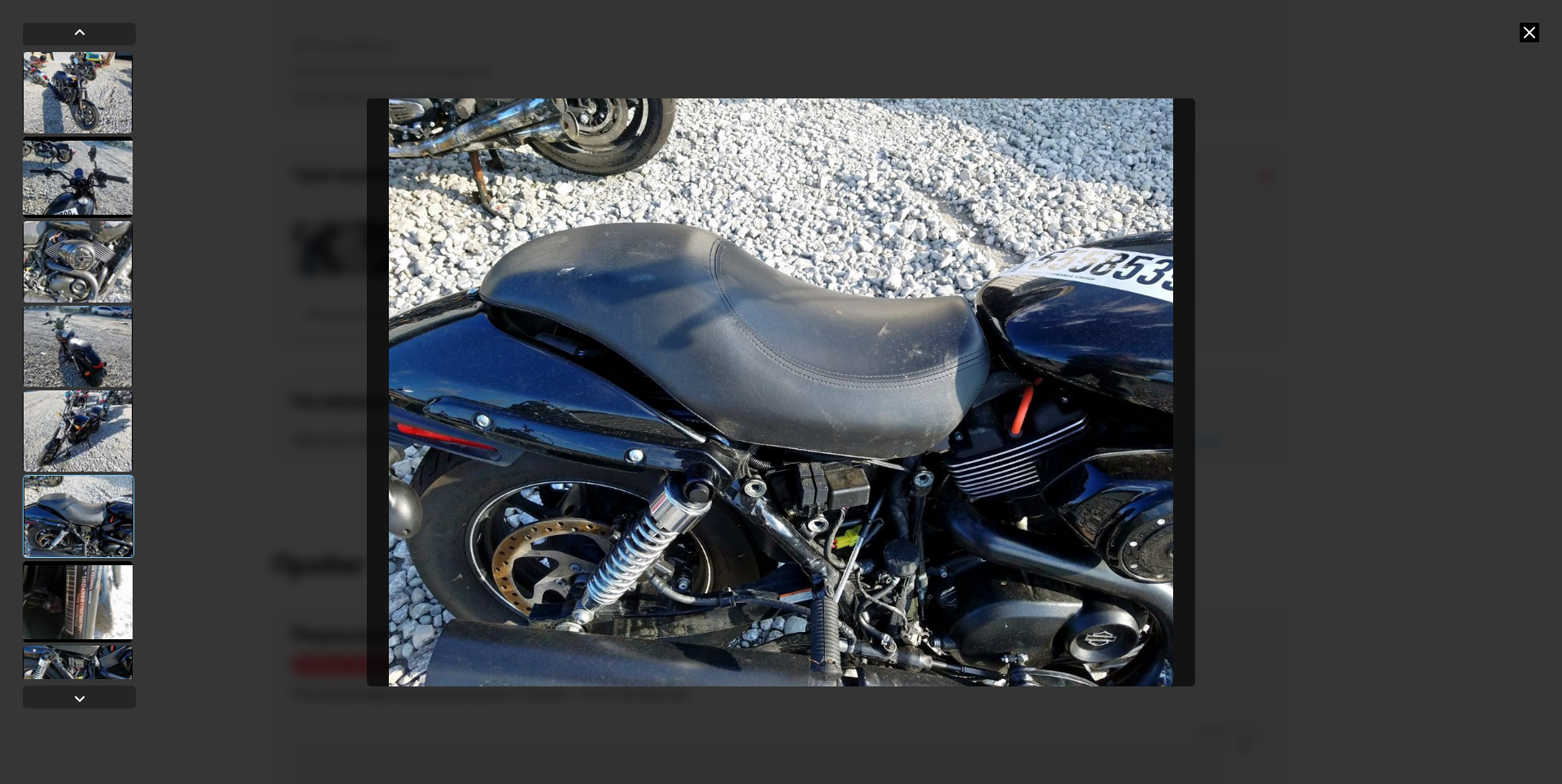
click at [907, 484] on img "Go to Slide 6" at bounding box center [781, 392] width 828 height 588
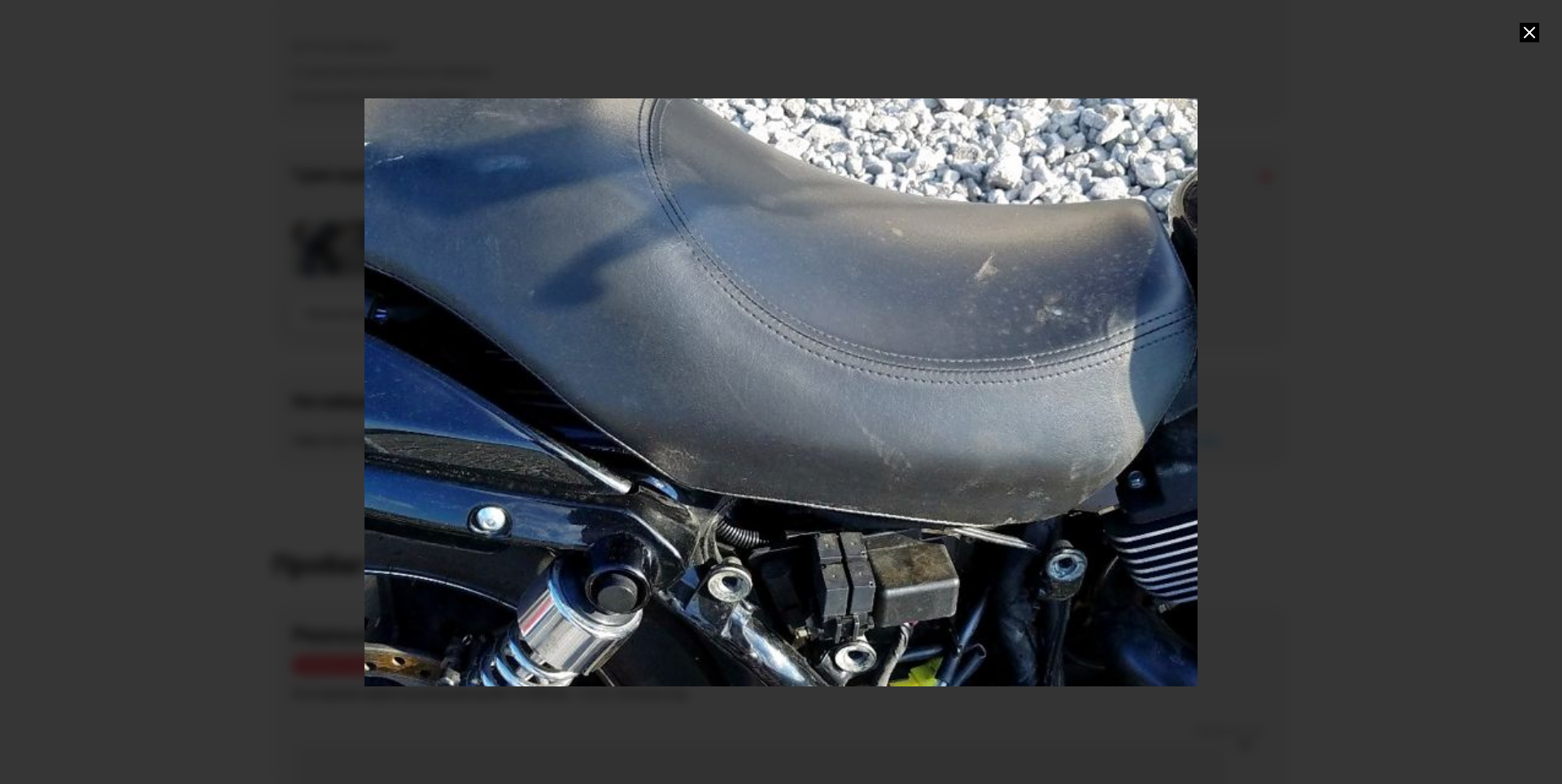
click at [900, 491] on div "Go to Slide 6" at bounding box center [781, 392] width 1666 height 1176
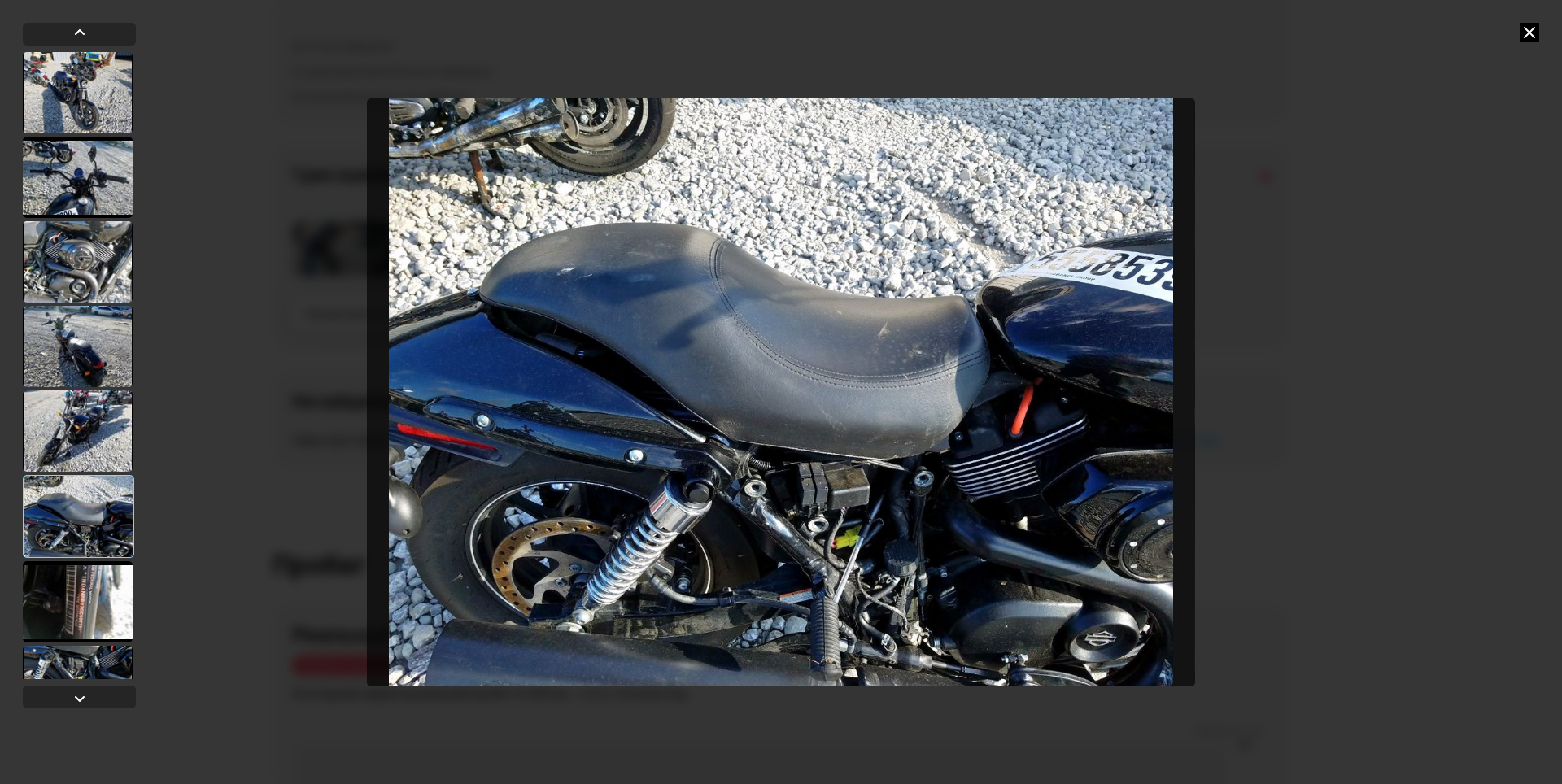
click at [704, 627] on img "Go to Slide 6" at bounding box center [781, 392] width 828 height 588
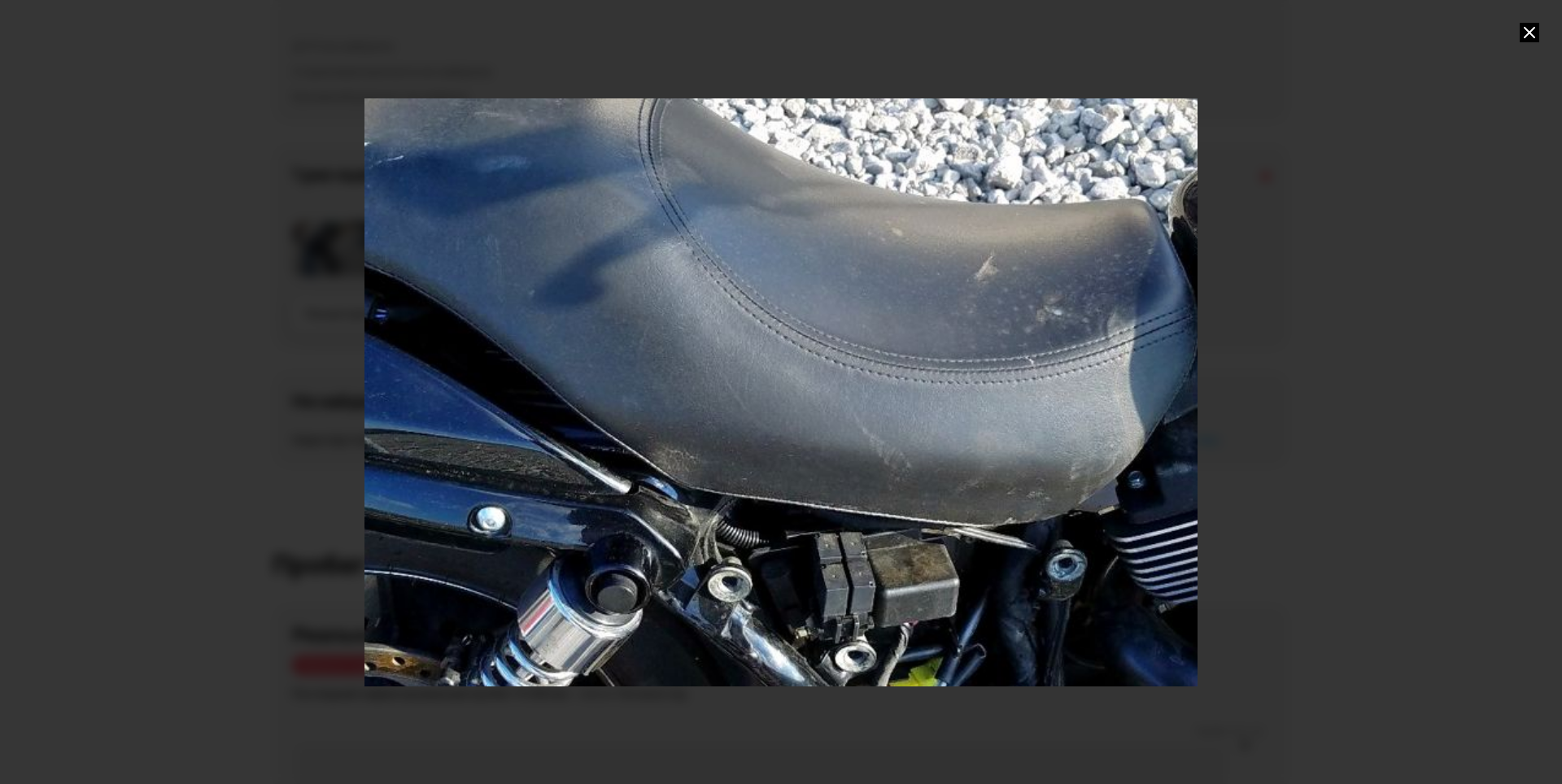
click at [695, 624] on div "Go to Slide 6" at bounding box center [781, 392] width 1666 height 1176
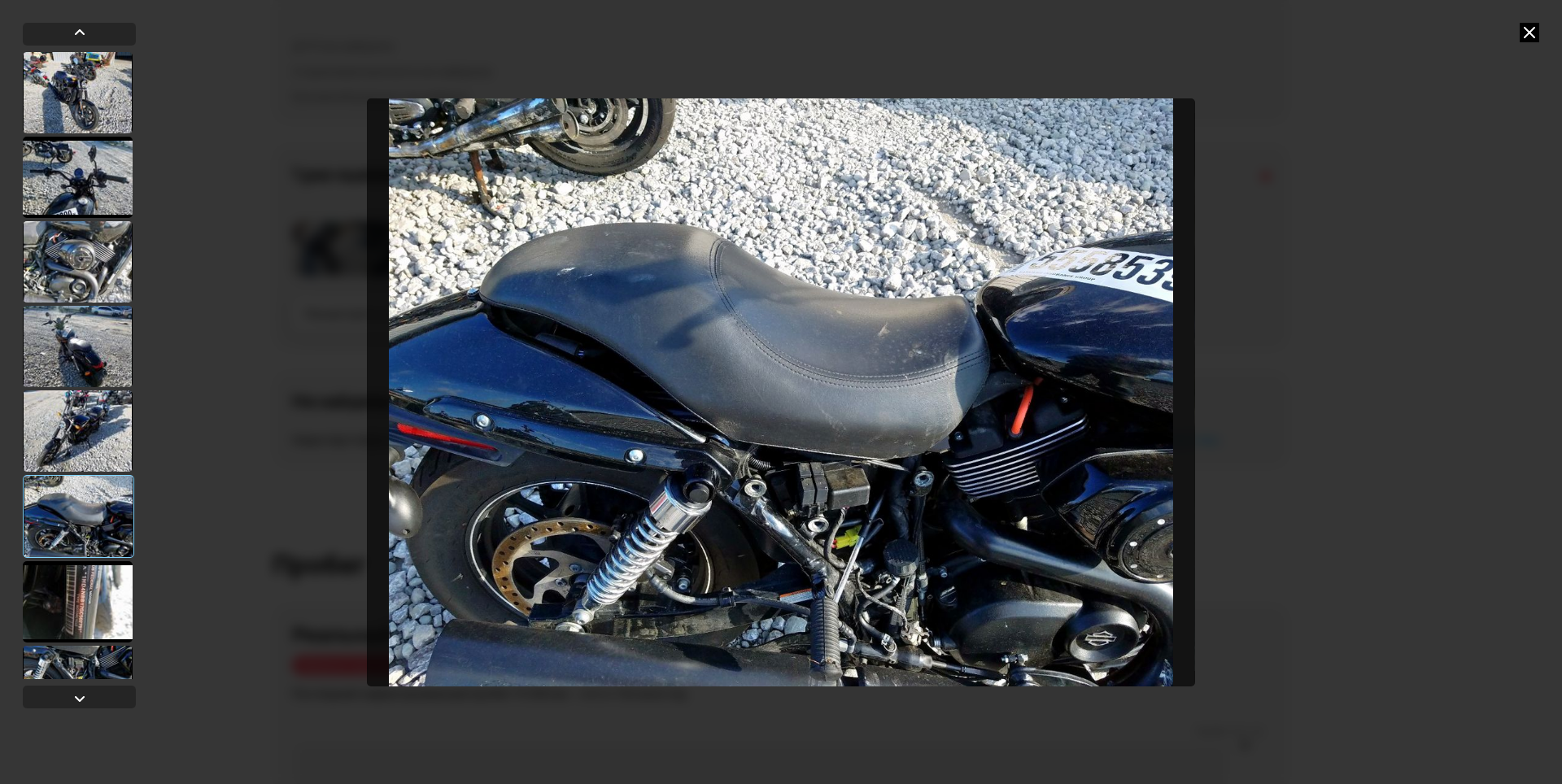
click at [98, 598] on div at bounding box center [78, 602] width 110 height 81
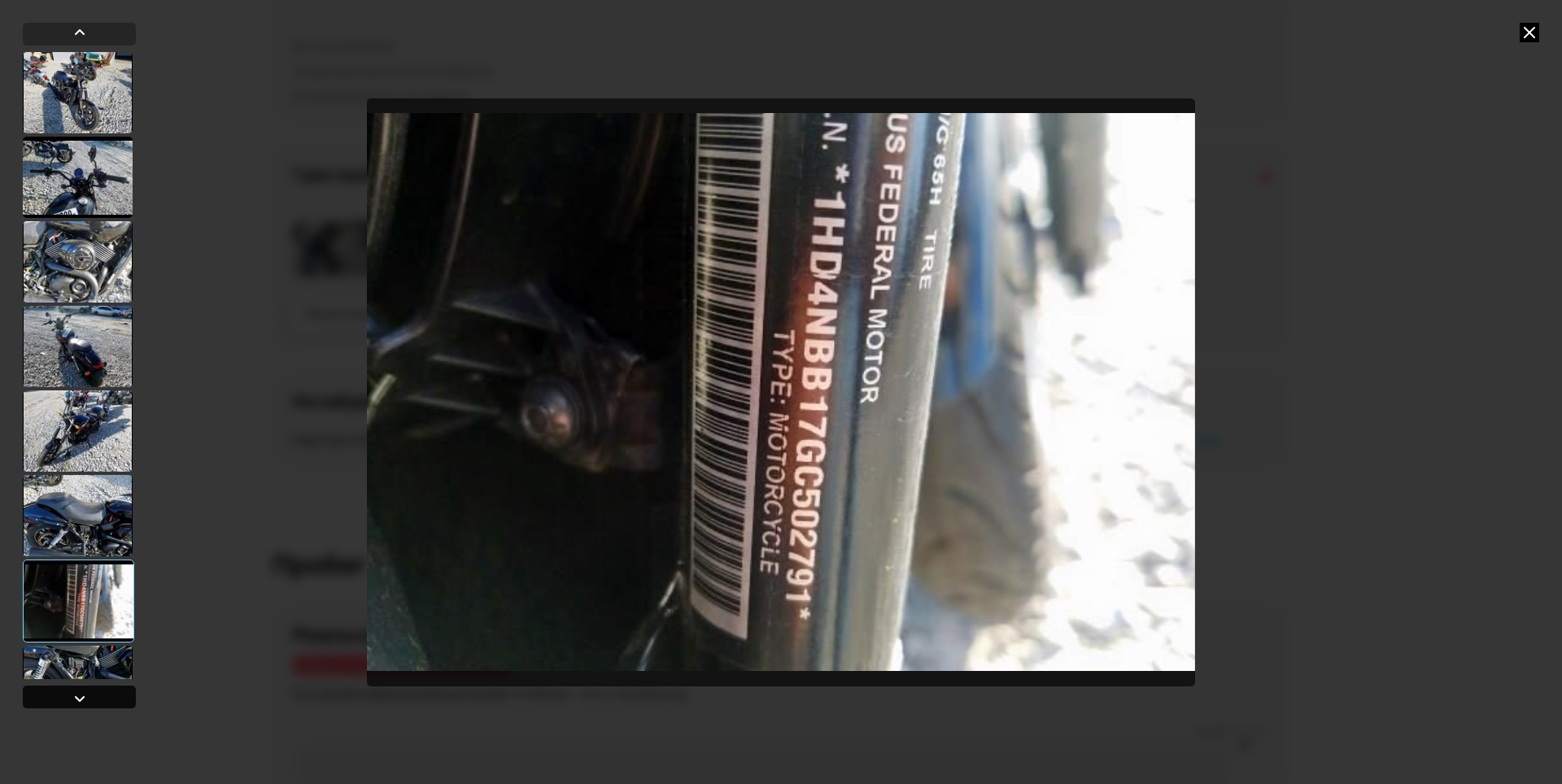
click at [90, 696] on div at bounding box center [79, 697] width 113 height 23
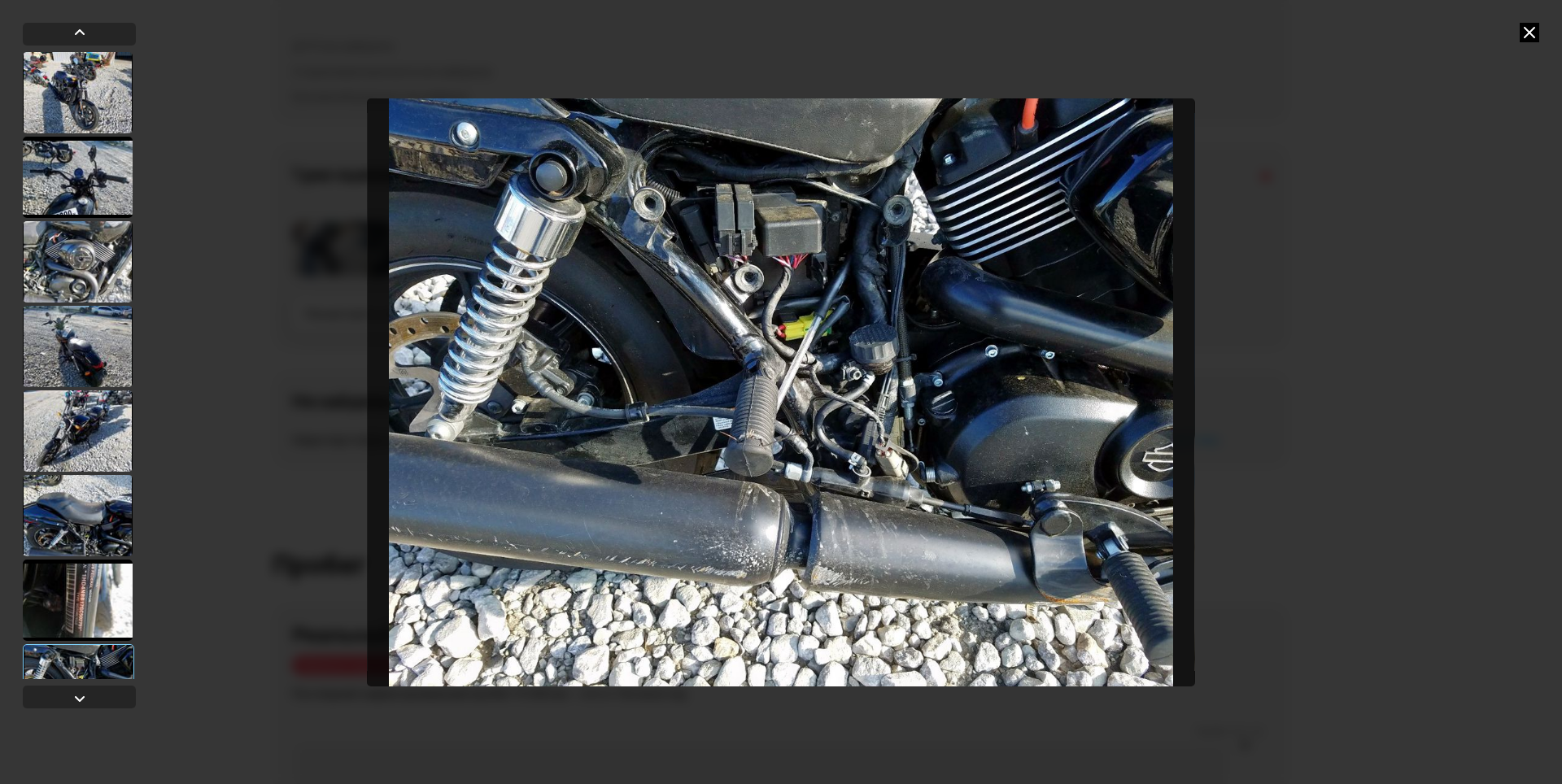
click at [783, 280] on img "Go to Slide 8" at bounding box center [781, 392] width 828 height 588
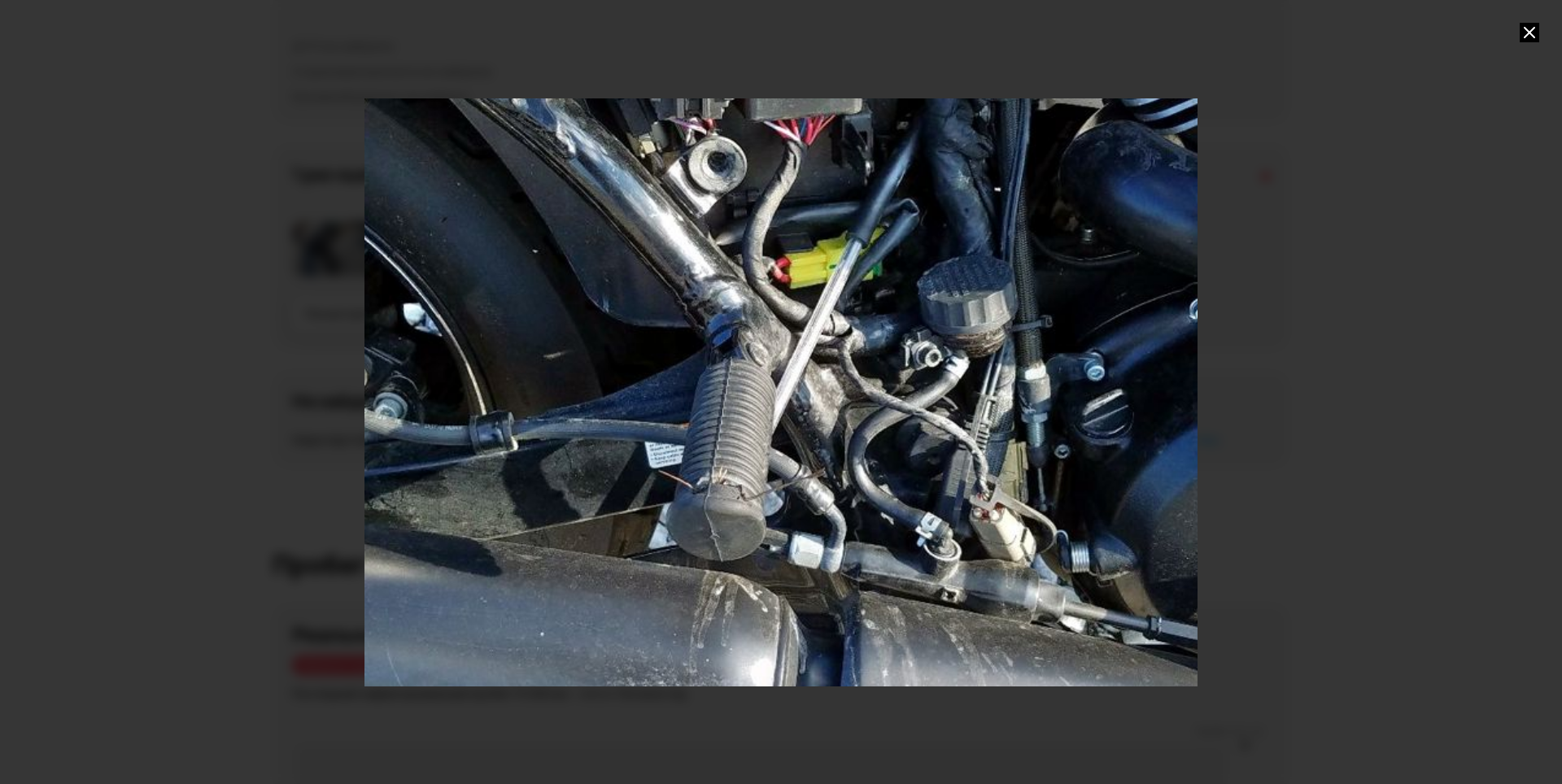
click at [775, 175] on div "Go to Slide 8" at bounding box center [781, 392] width 1666 height 1176
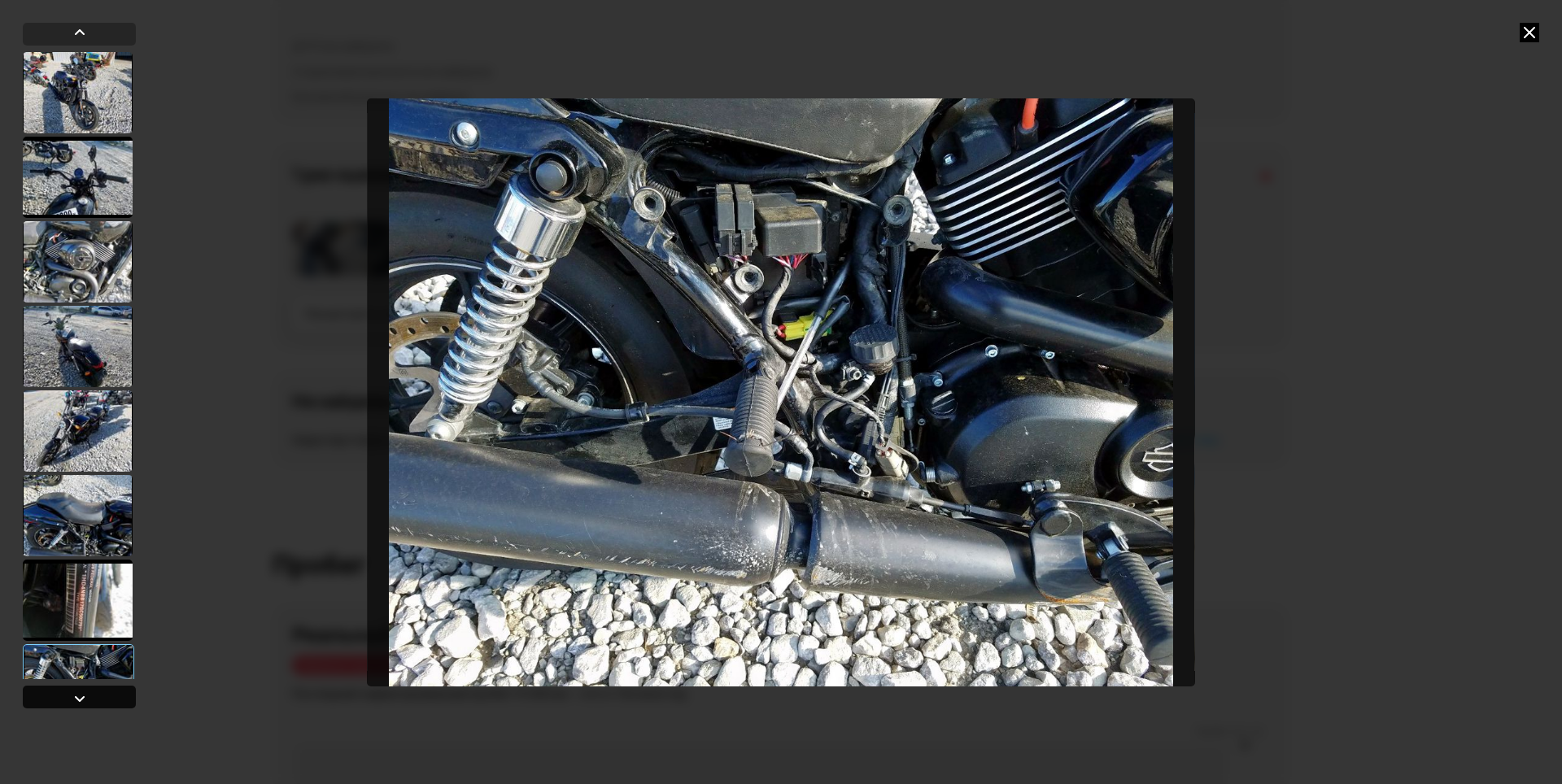
click at [78, 702] on div at bounding box center [79, 698] width 20 height 19
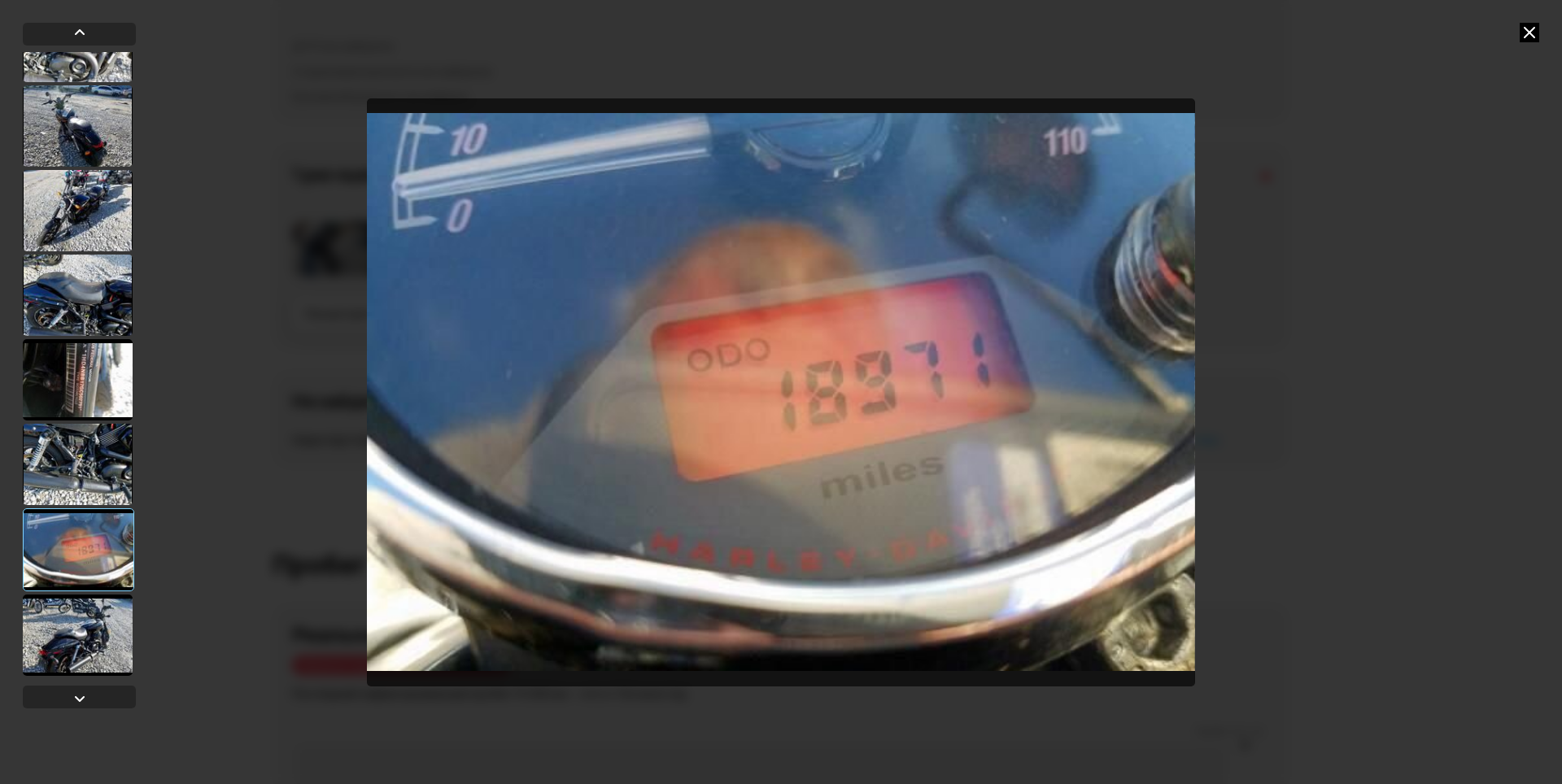
click at [103, 634] on div at bounding box center [78, 635] width 110 height 81
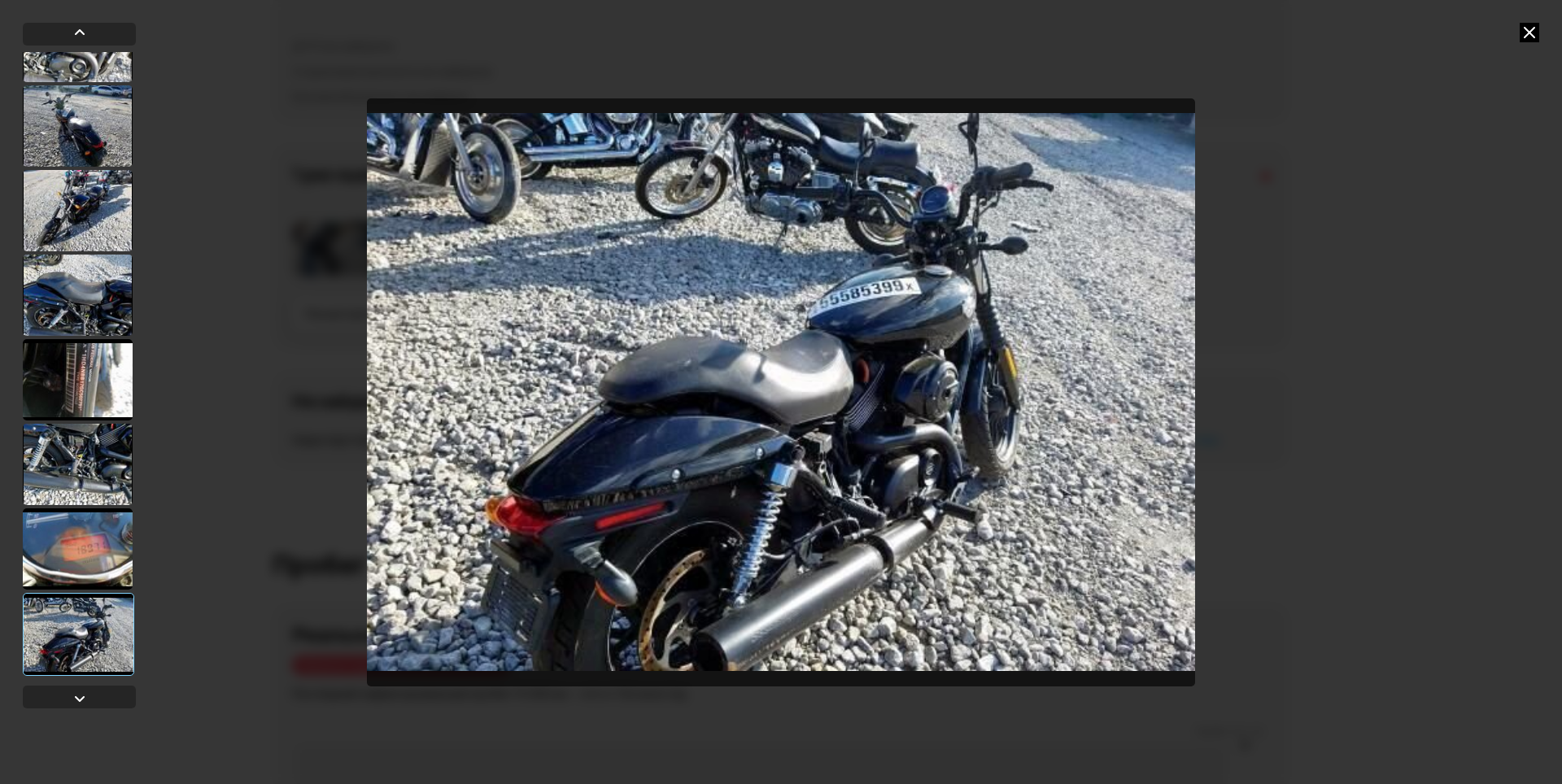
click at [893, 323] on img "Go to Slide 10" at bounding box center [781, 392] width 828 height 588
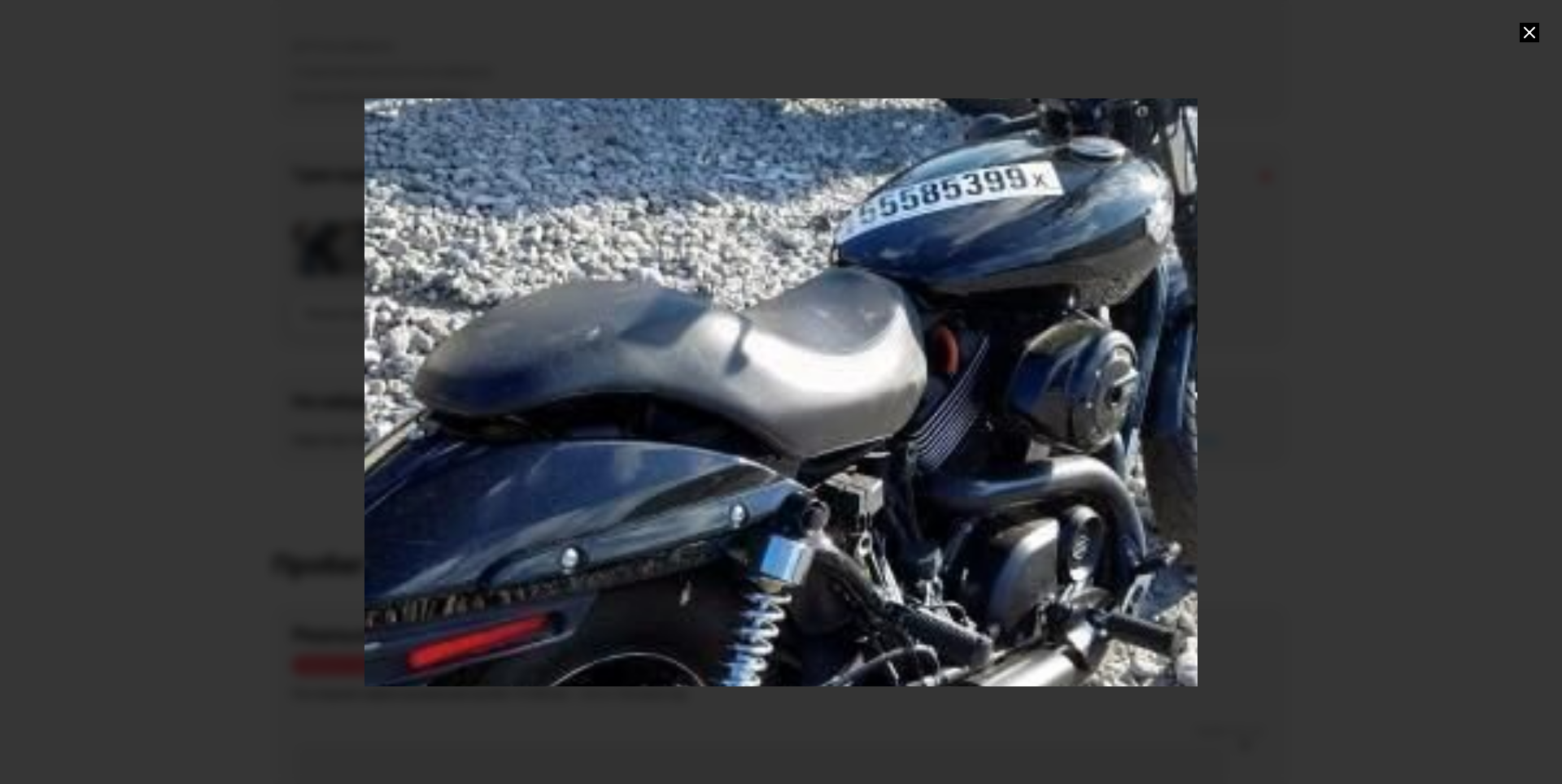
click at [893, 323] on div "Go to Slide 10" at bounding box center [781, 392] width 1666 height 1176
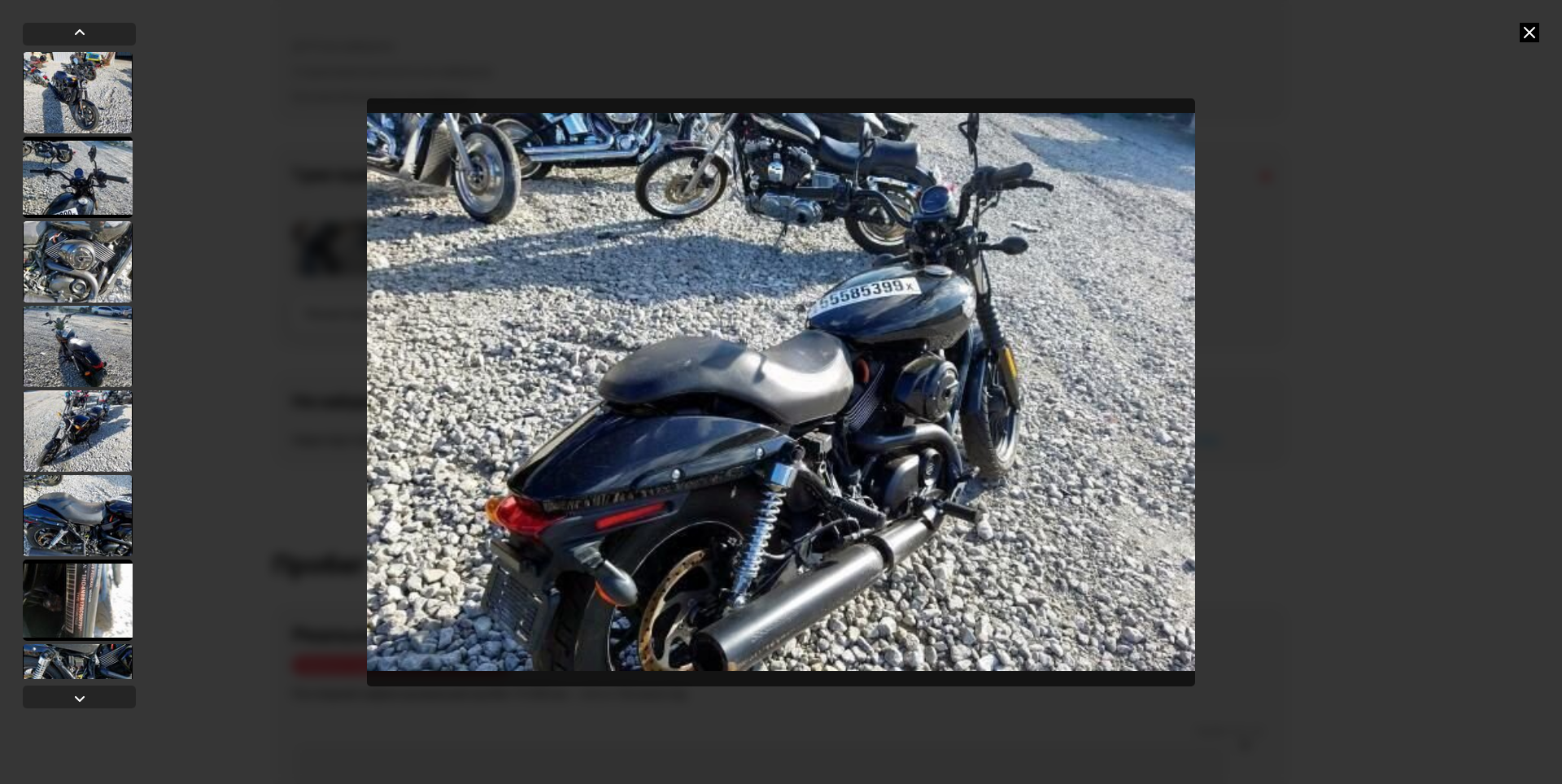
click at [919, 487] on img "Go to Slide 10" at bounding box center [781, 392] width 828 height 588
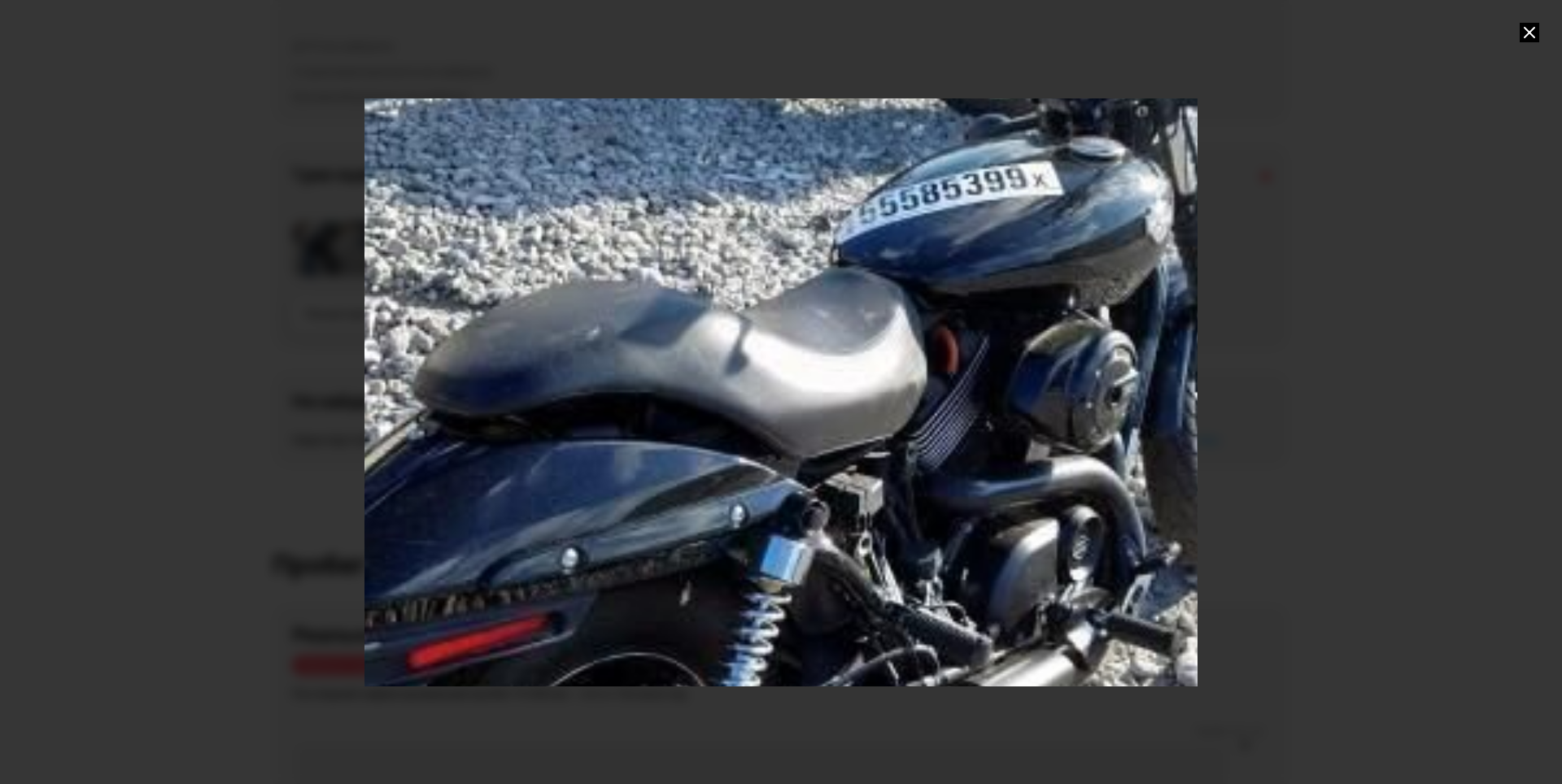
click at [919, 487] on div "Go to Slide 10" at bounding box center [781, 392] width 1666 height 1176
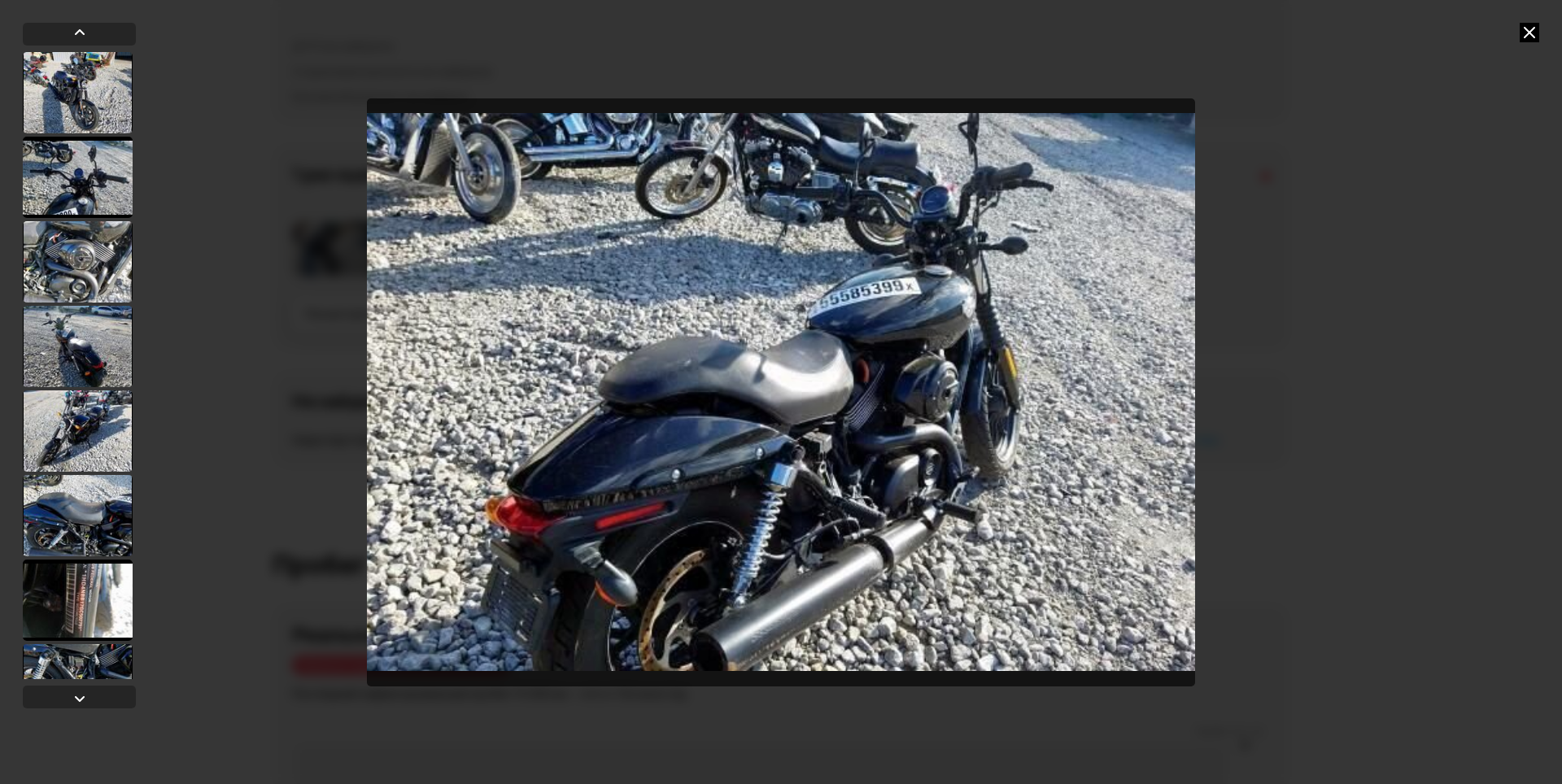
click at [758, 644] on img "Go to Slide 10" at bounding box center [781, 392] width 828 height 588
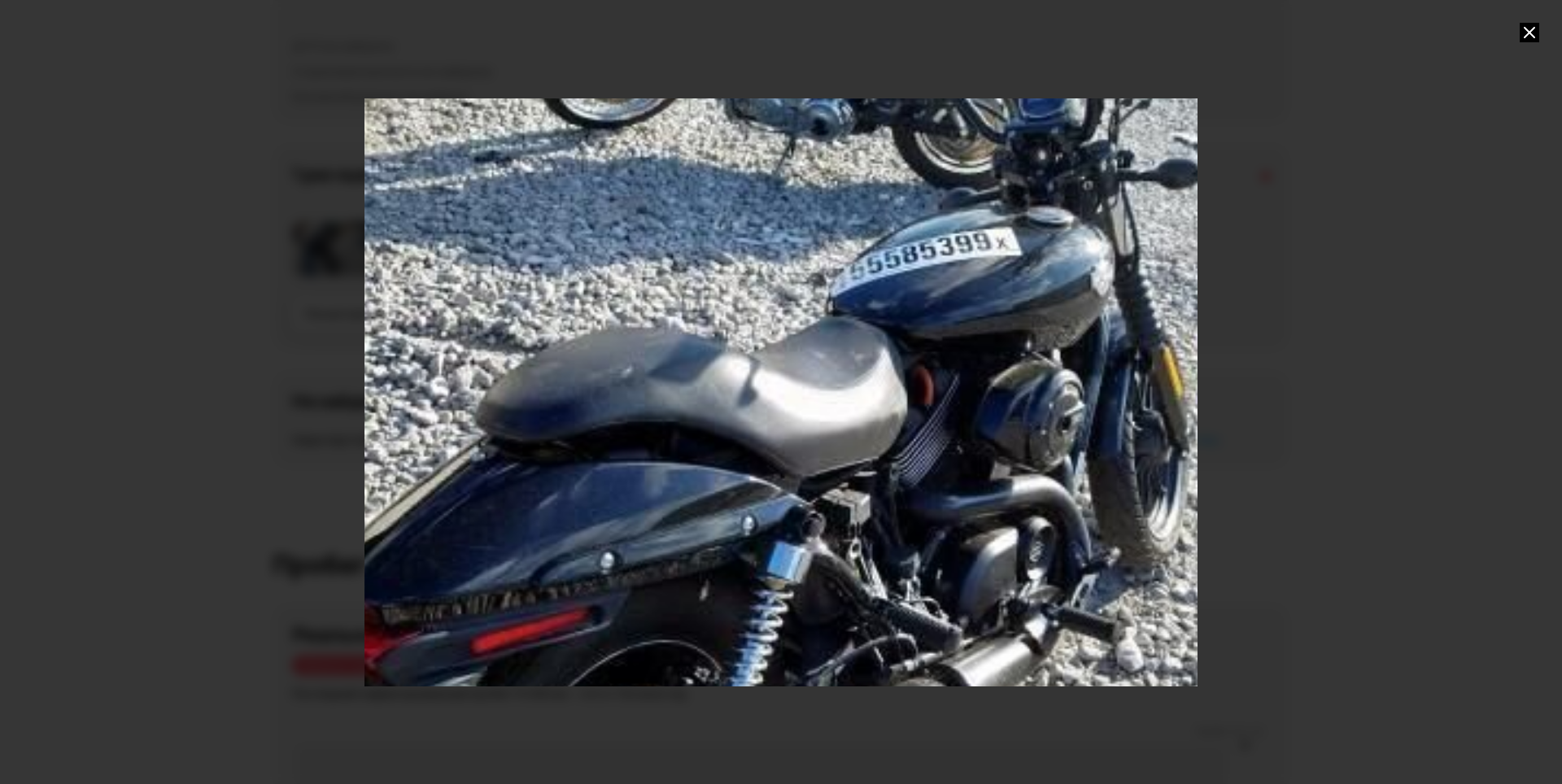
click at [801, 566] on div "Go to Slide 10" at bounding box center [784, 421] width 1399 height 988
